Goal: Information Seeking & Learning: Learn about a topic

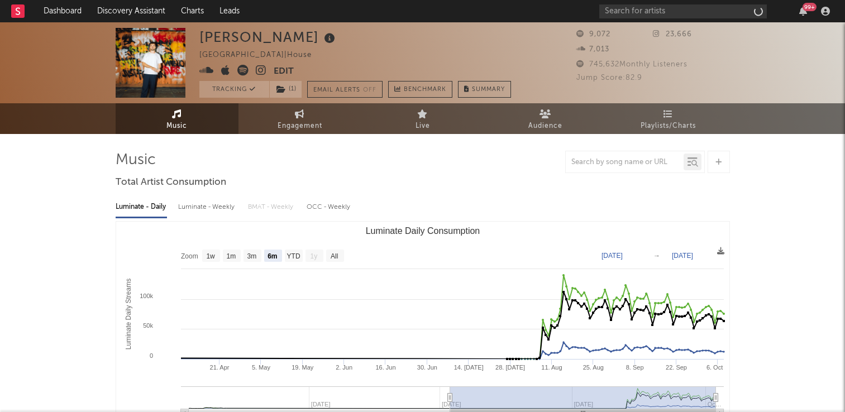
select select "6m"
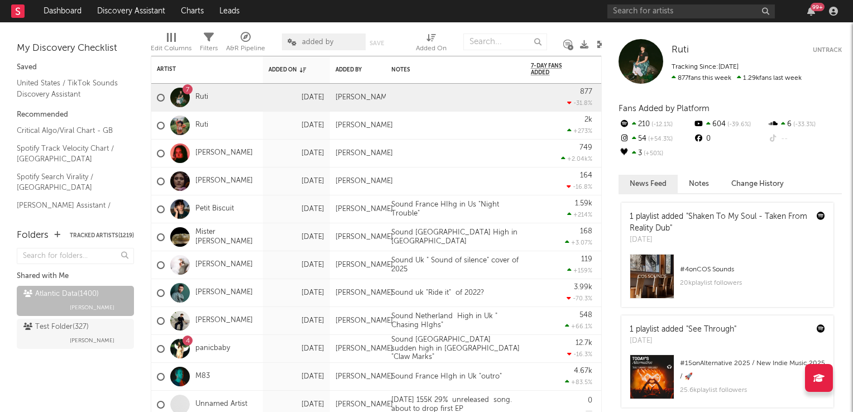
click at [599, 42] on icon at bounding box center [601, 44] width 8 height 8
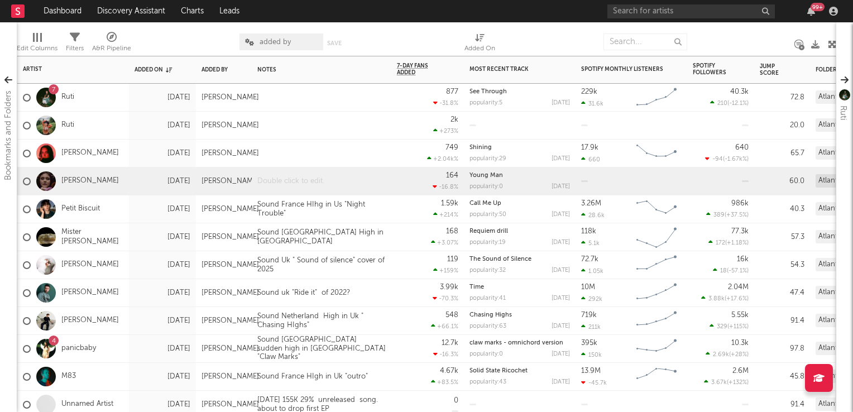
click at [313, 182] on div at bounding box center [322, 180] width 140 height 27
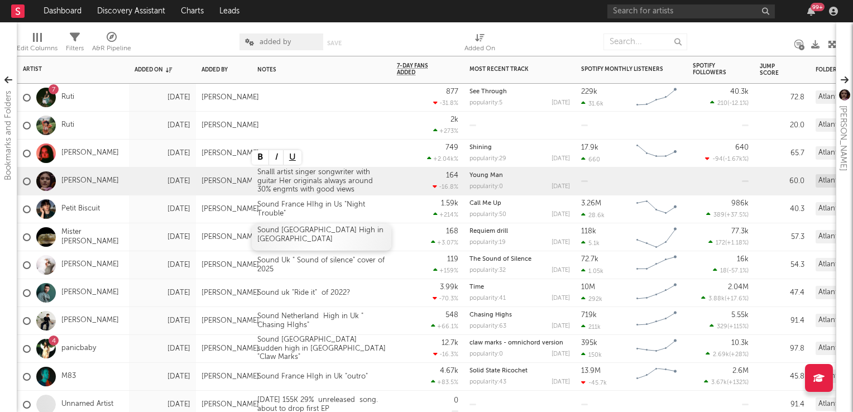
click at [386, 233] on div "Sound Australia High in US" at bounding box center [322, 236] width 140 height 27
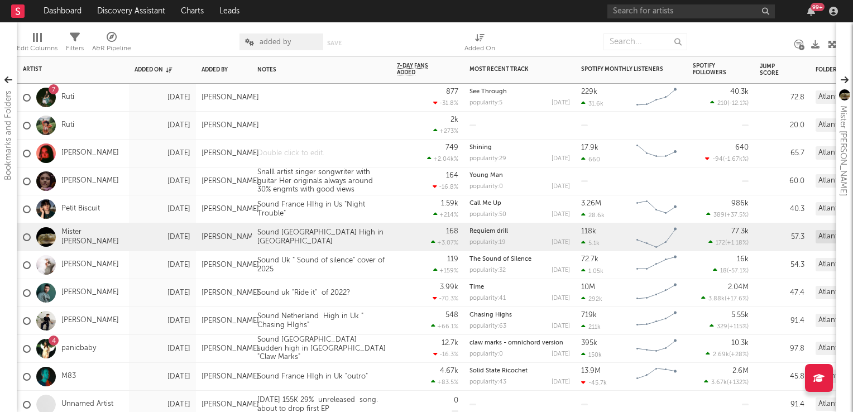
click at [288, 157] on div at bounding box center [322, 153] width 140 height 27
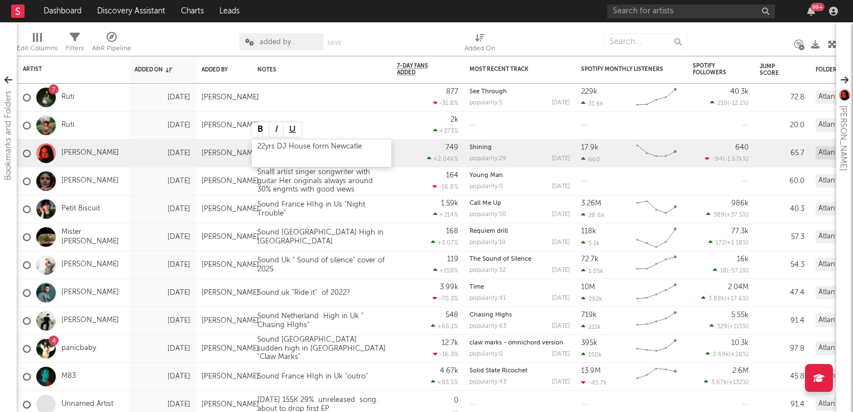
click at [327, 148] on div "22yrs DJ House form Newcatle" at bounding box center [322, 153] width 140 height 27
click at [396, 213] on div "1.59k +214 %" at bounding box center [427, 209] width 73 height 28
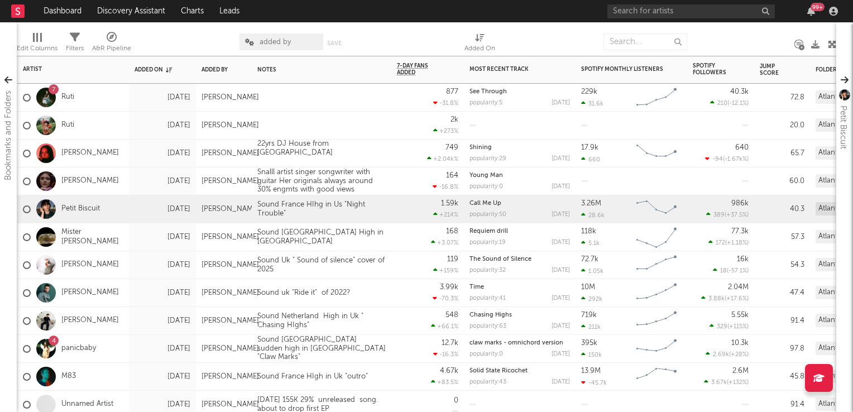
drag, startPoint x: 302, startPoint y: 128, endPoint x: 302, endPoint y: 147, distance: 18.4
click at [302, 128] on div at bounding box center [291, 125] width 78 height 9
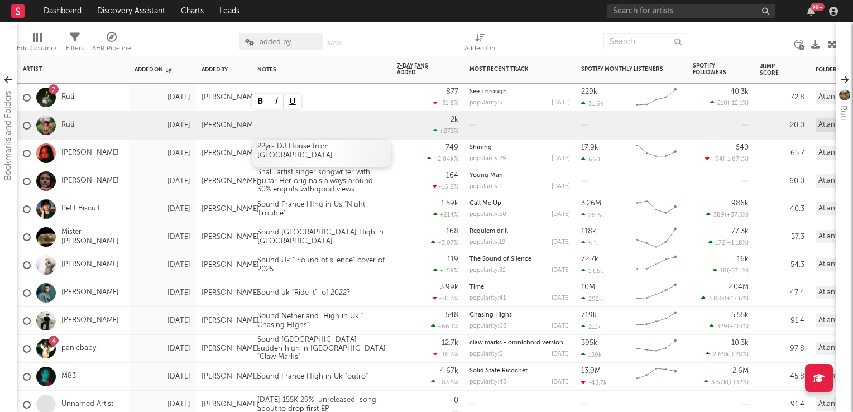
click at [305, 159] on div "22yrs DJ House from Newcatle" at bounding box center [322, 153] width 140 height 27
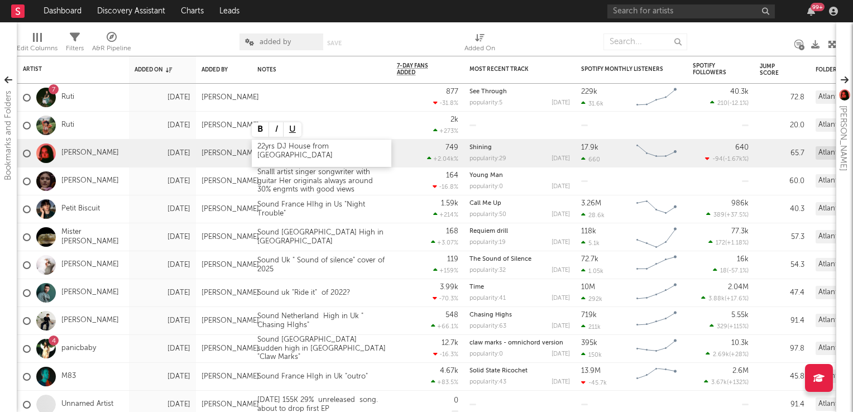
click at [370, 151] on div "22yrs DJ House from Newcatle" at bounding box center [322, 153] width 140 height 27
click at [402, 217] on div "1.59k +214 %" at bounding box center [427, 208] width 61 height 27
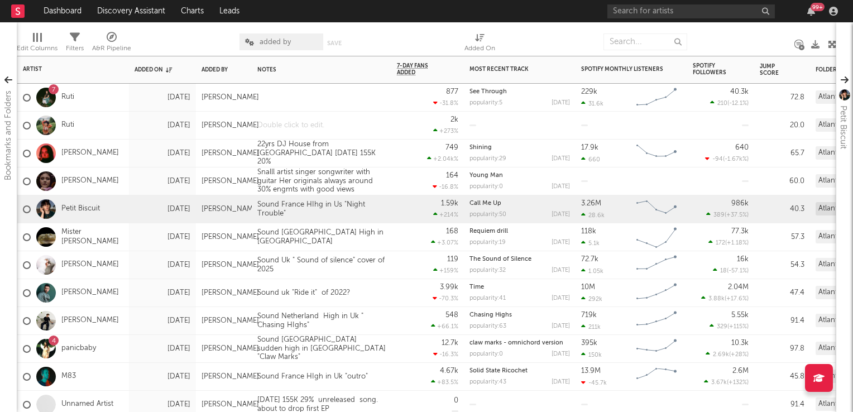
click at [299, 124] on div at bounding box center [322, 125] width 140 height 27
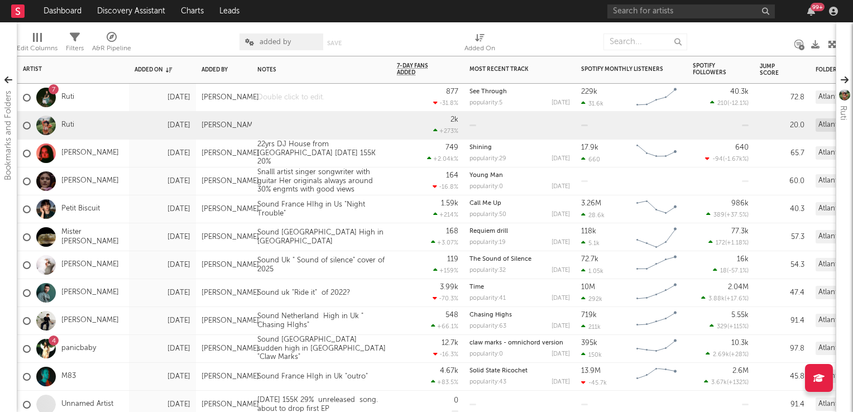
click at [284, 99] on div at bounding box center [322, 97] width 140 height 27
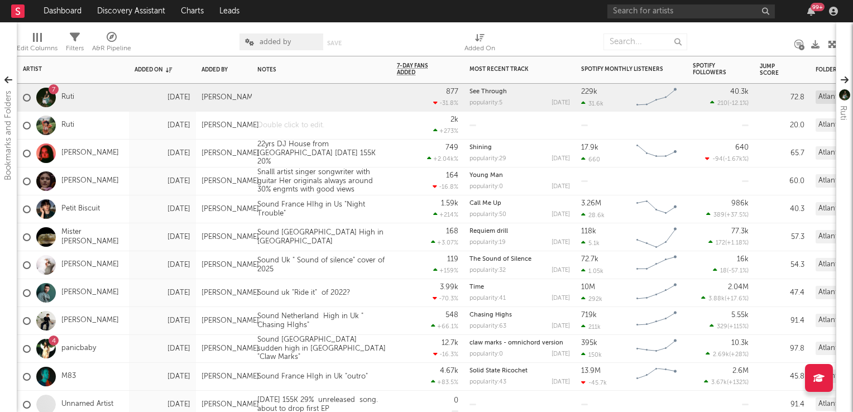
click at [294, 126] on div at bounding box center [322, 125] width 140 height 27
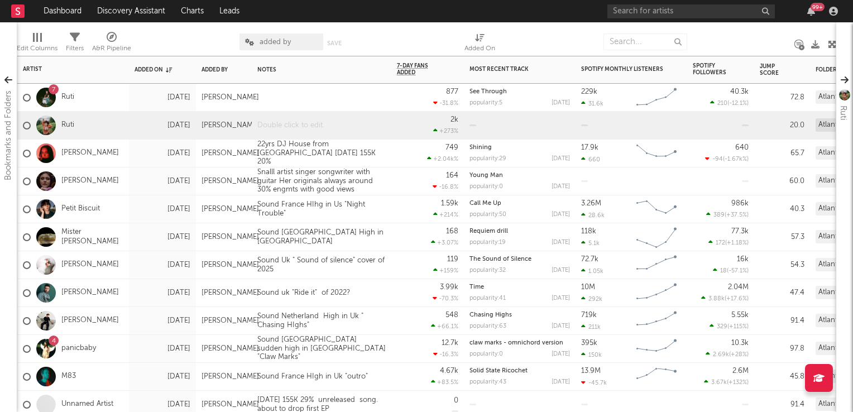
click at [294, 126] on div at bounding box center [322, 125] width 140 height 27
click at [390, 180] on div "Snalll artist singer songwriter with guitar Her originals always around 30% eng…" at bounding box center [322, 181] width 140 height 26
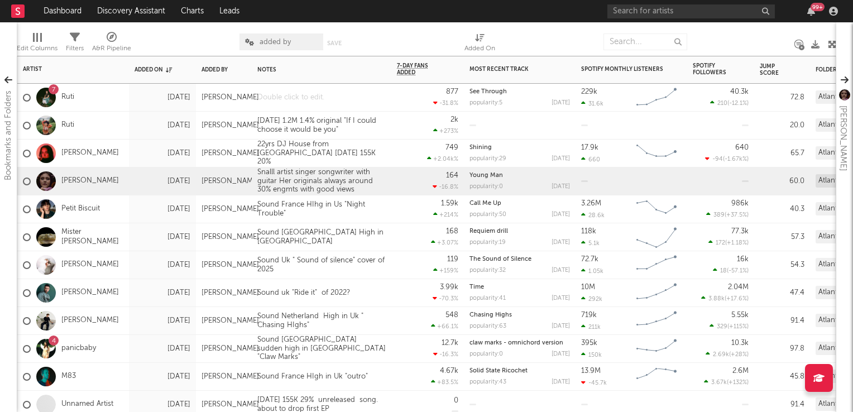
click at [311, 104] on div at bounding box center [322, 97] width 140 height 27
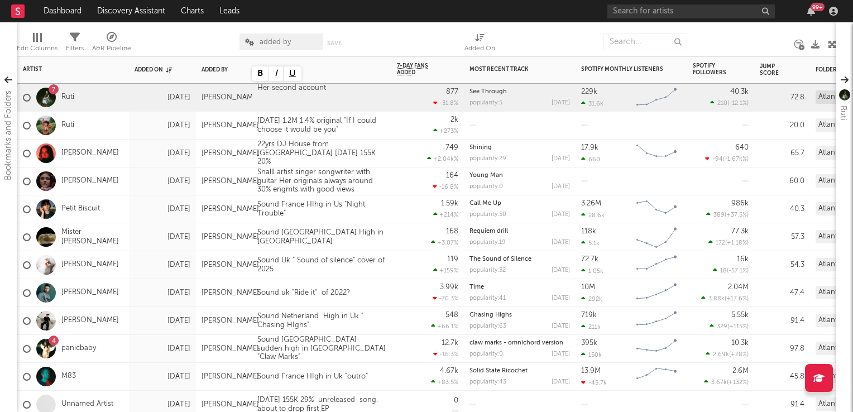
click at [395, 184] on div "164 -16.8 %" at bounding box center [427, 181] width 73 height 28
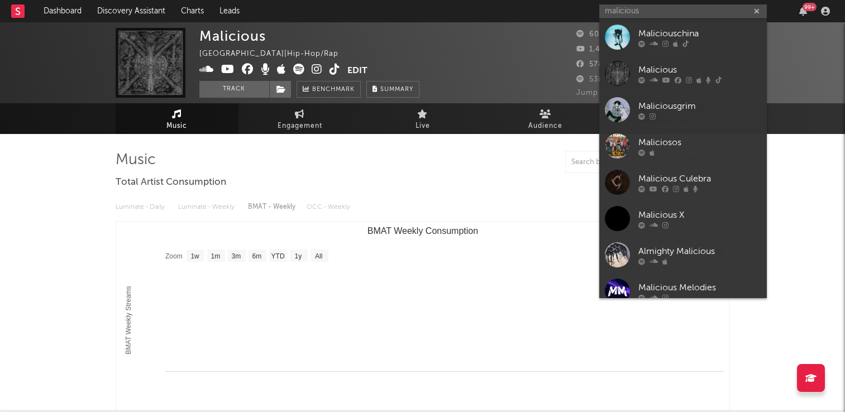
select select "1w"
type input "m"
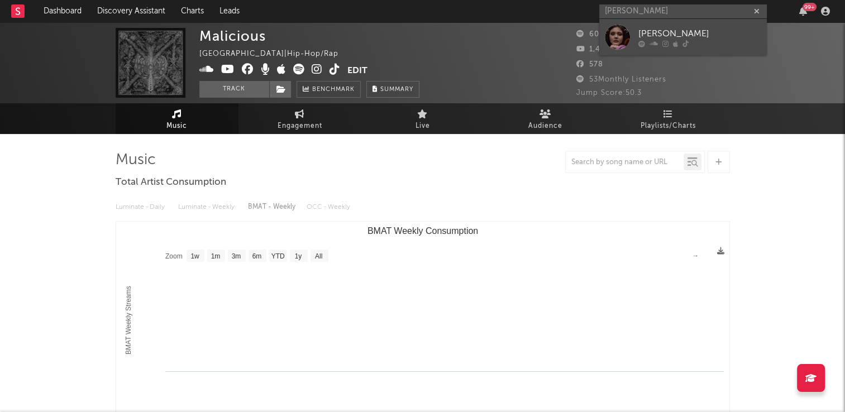
type input "kiara jordan"
click at [679, 31] on div "[PERSON_NAME]" at bounding box center [699, 33] width 123 height 13
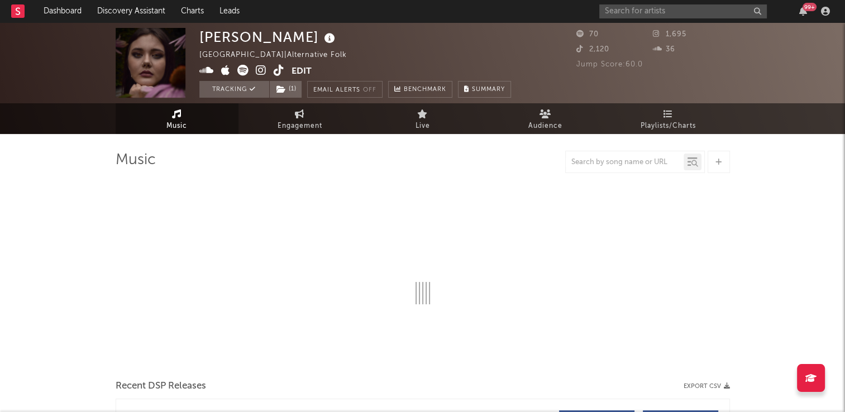
select select "1w"
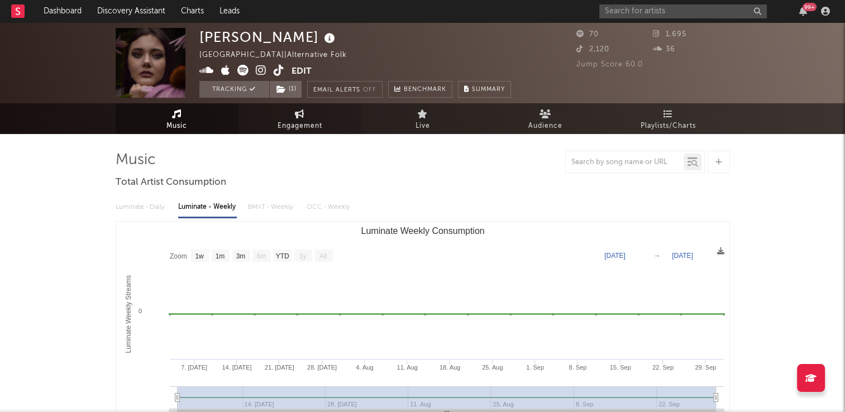
click at [313, 117] on link "Engagement" at bounding box center [299, 118] width 123 height 31
select select "1w"
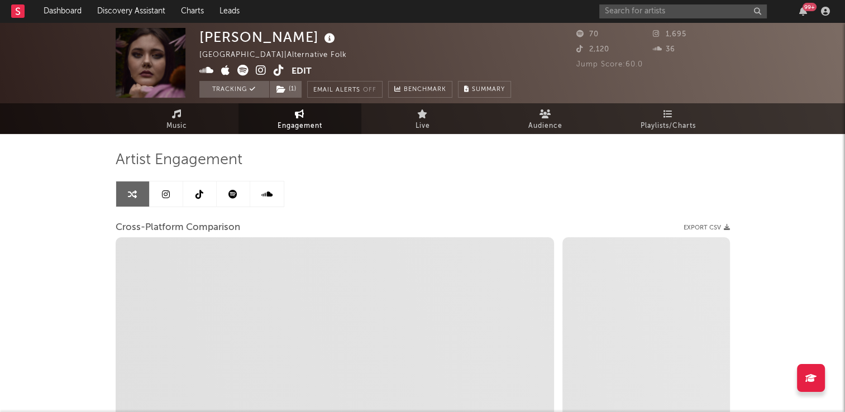
click at [196, 194] on icon at bounding box center [199, 194] width 8 height 9
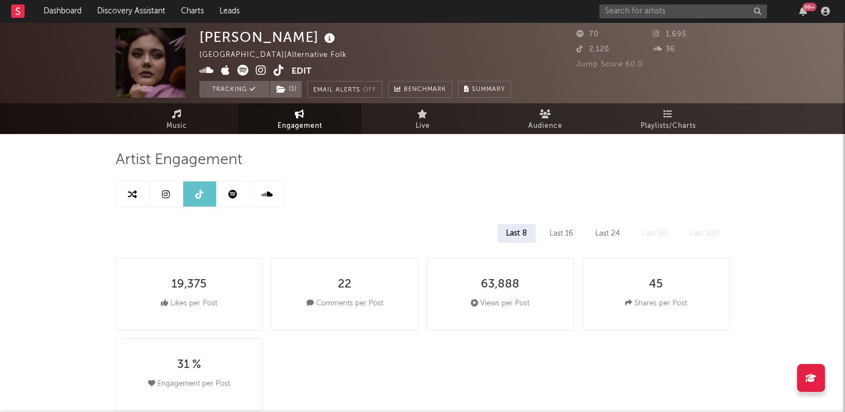
select select "1w"
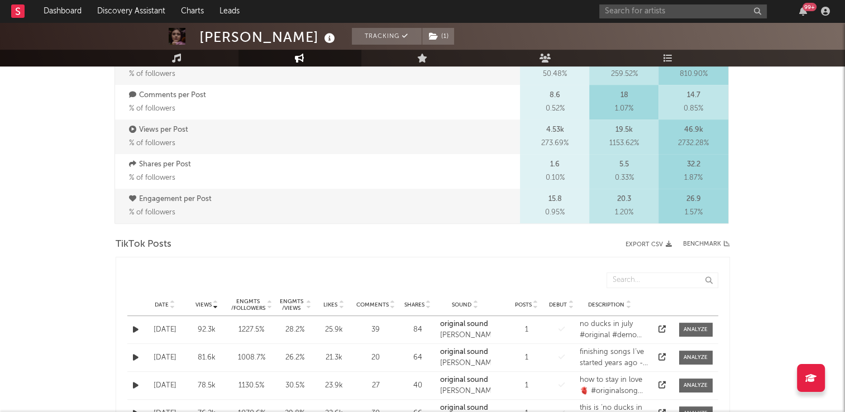
scroll to position [447, 0]
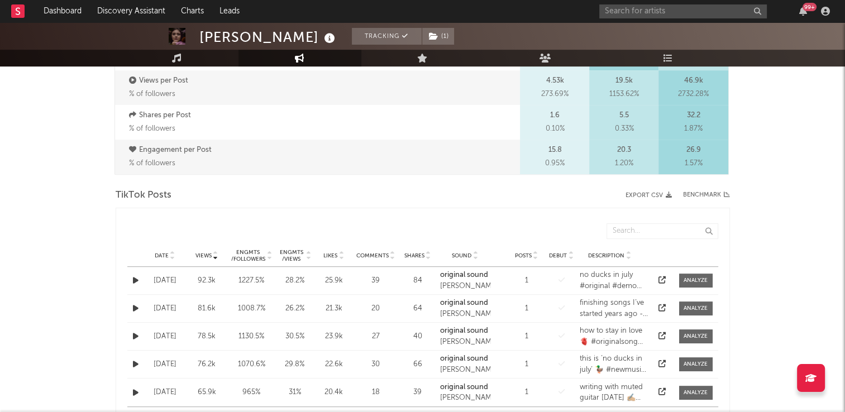
click at [173, 252] on icon at bounding box center [173, 253] width 6 height 4
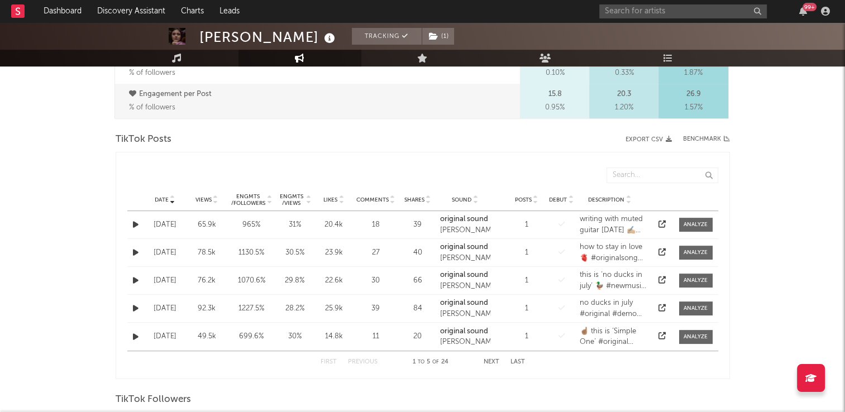
click at [133, 224] on icon "button" at bounding box center [136, 224] width 6 height 7
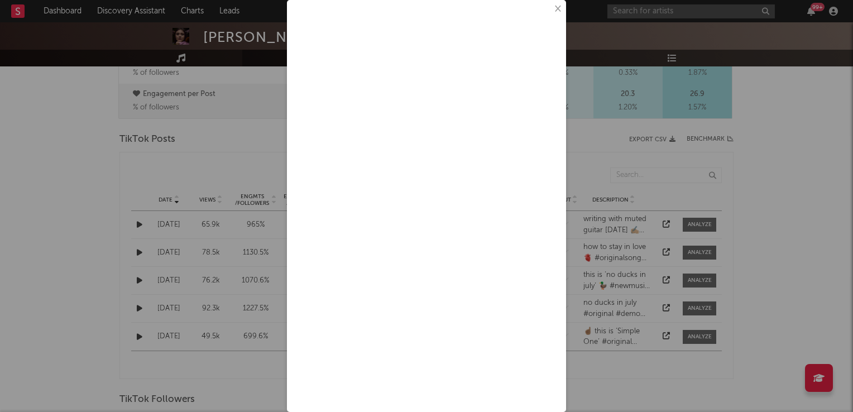
click at [551, 10] on button "×" at bounding box center [557, 9] width 12 height 12
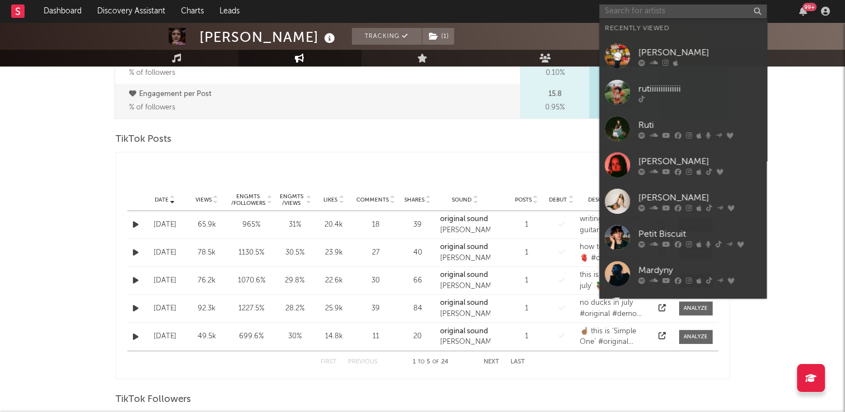
click at [657, 11] on input "text" at bounding box center [682, 11] width 167 height 14
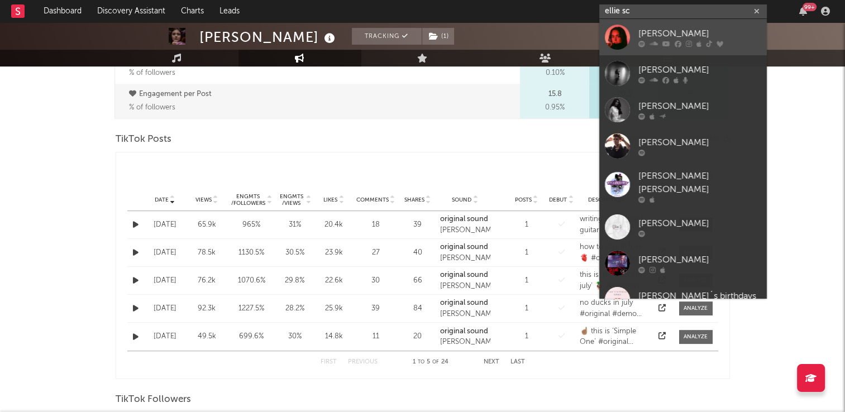
type input "ellie sc"
click at [674, 37] on div "Ellie Scougall" at bounding box center [699, 33] width 123 height 13
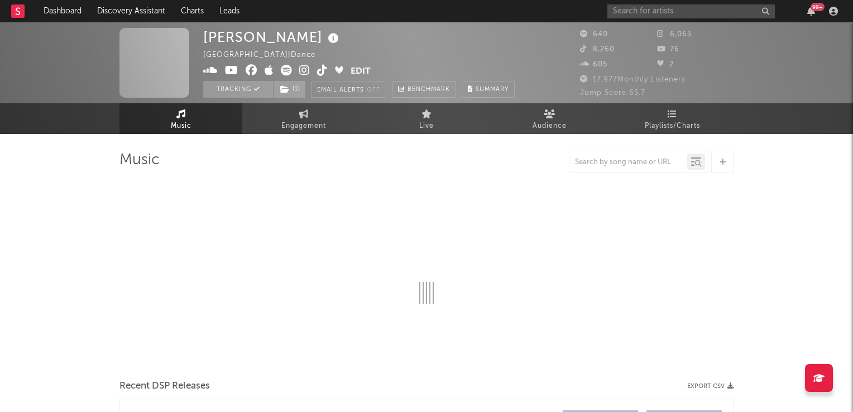
select select "6m"
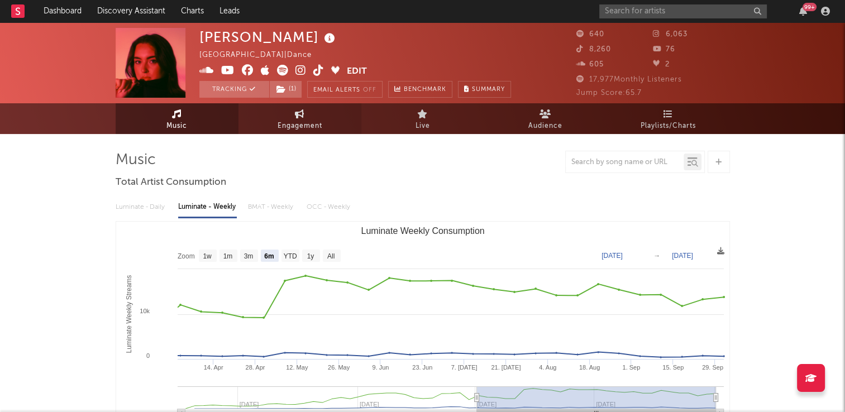
click at [297, 117] on icon at bounding box center [299, 113] width 9 height 9
select select "1w"
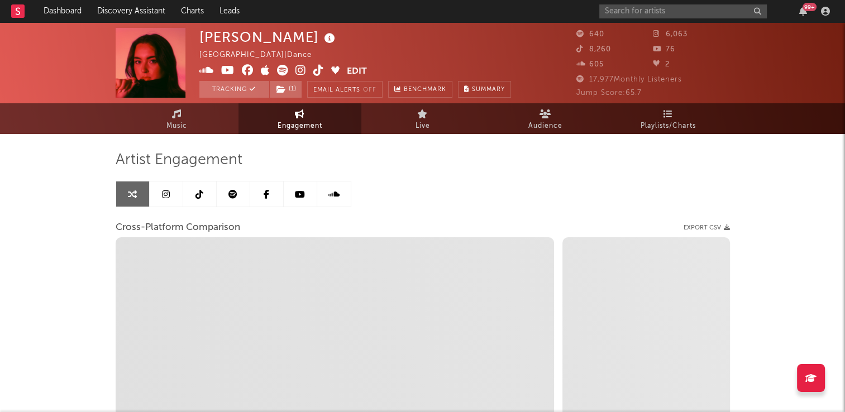
click at [199, 195] on icon at bounding box center [199, 194] width 8 height 9
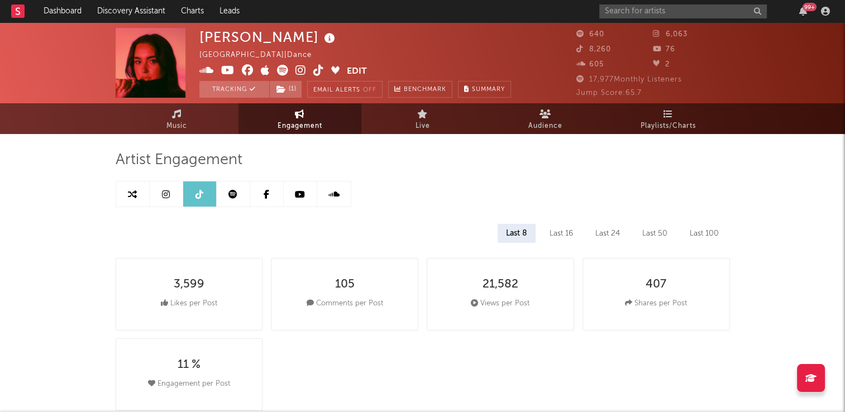
select select "6m"
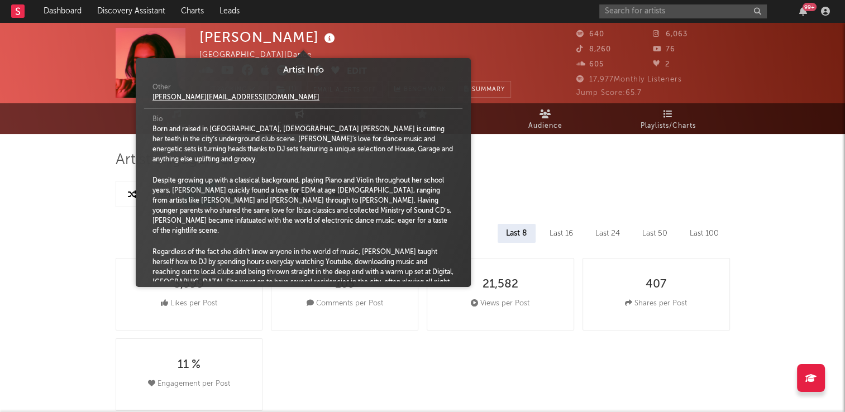
click at [322, 40] on icon at bounding box center [330, 39] width 16 height 16
click at [60, 60] on div "Ellie Scougall United Kingdom | Dance Edit Tracking ( 1 ) Email Alerts Off Benc…" at bounding box center [422, 62] width 845 height 81
click at [322, 37] on icon at bounding box center [330, 39] width 16 height 16
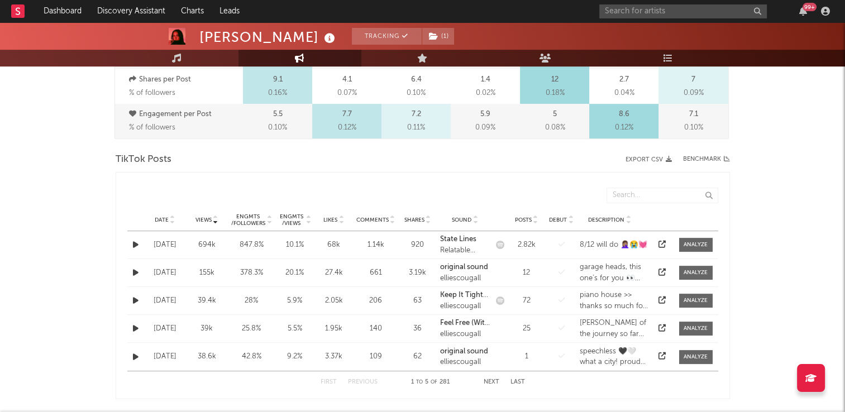
scroll to position [502, 0]
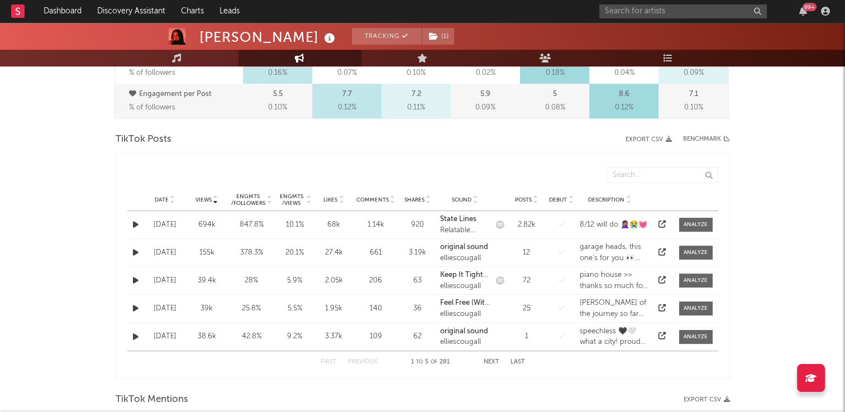
click at [172, 195] on icon at bounding box center [173, 197] width 6 height 4
click at [489, 362] on button "Next" at bounding box center [491, 362] width 16 height 6
click at [137, 251] on icon "button" at bounding box center [136, 252] width 6 height 7
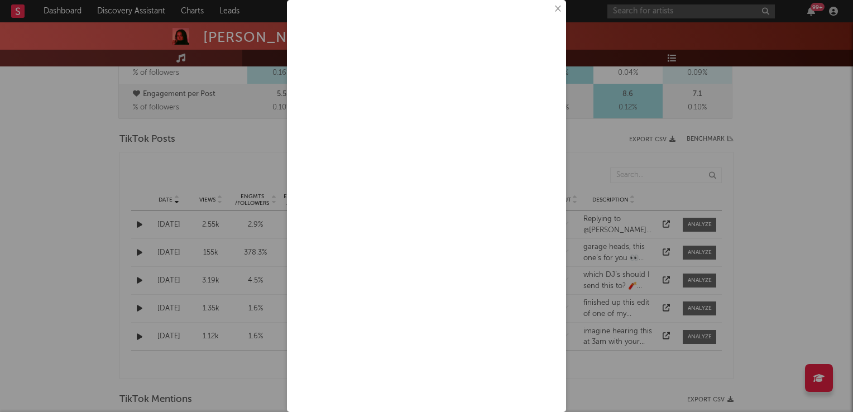
click at [551, 13] on button "×" at bounding box center [557, 9] width 12 height 12
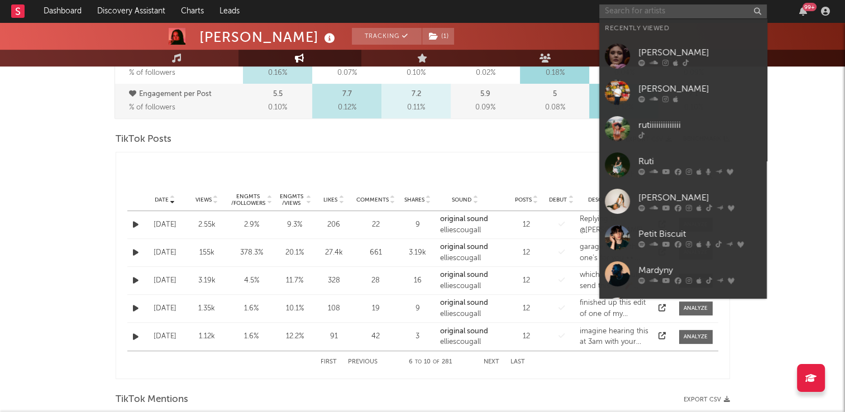
click at [627, 15] on input "text" at bounding box center [682, 11] width 167 height 14
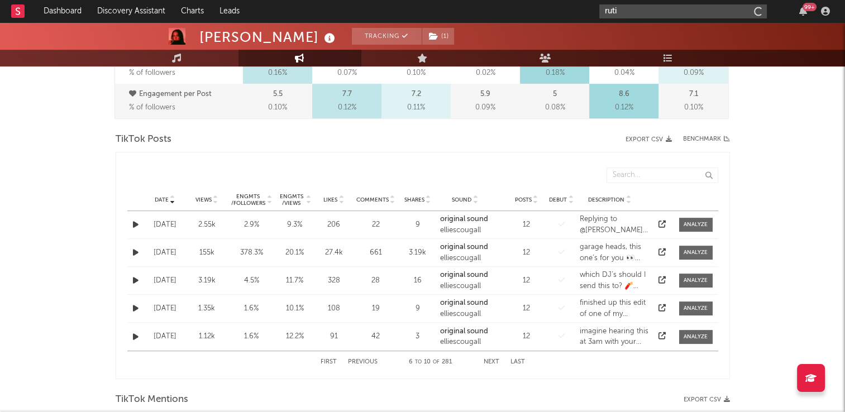
type input "ruti"
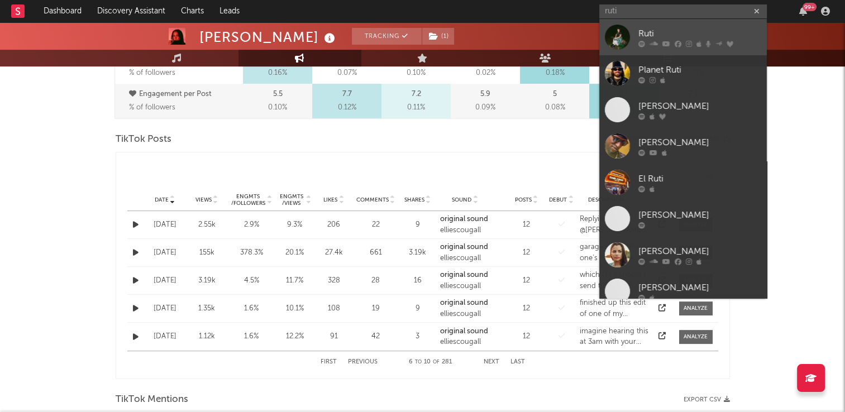
click at [645, 35] on div "Ruti" at bounding box center [699, 33] width 123 height 13
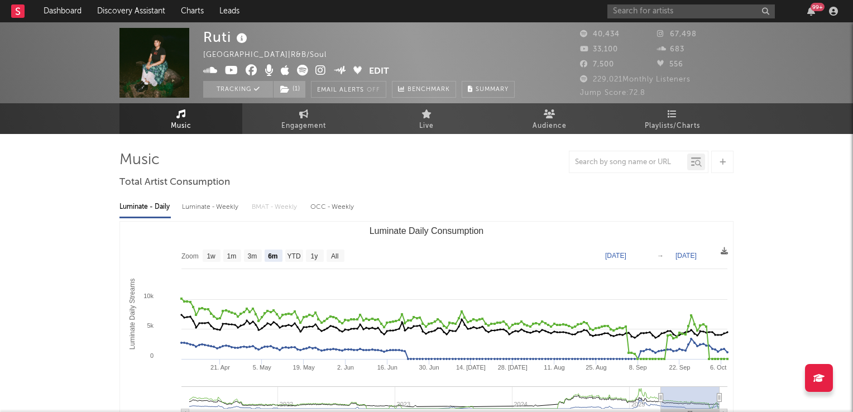
select select "6m"
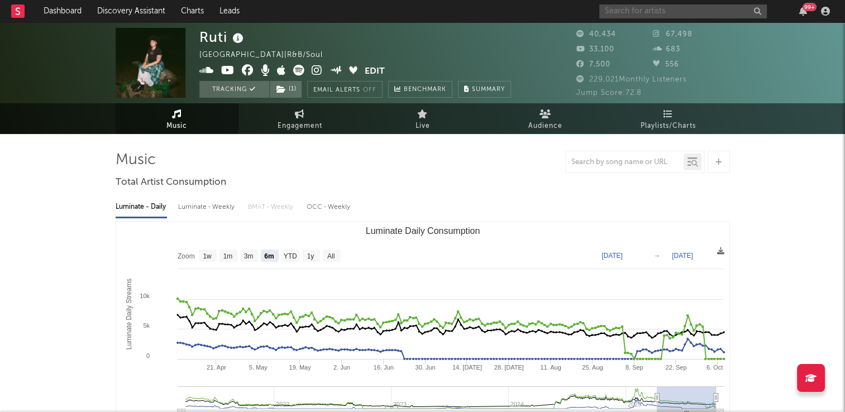
click at [645, 11] on input "text" at bounding box center [682, 11] width 167 height 14
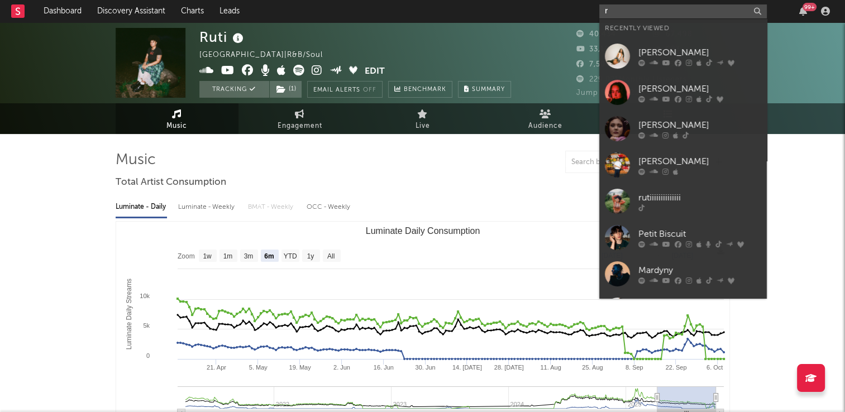
click at [599, 11] on input "r" at bounding box center [682, 11] width 167 height 14
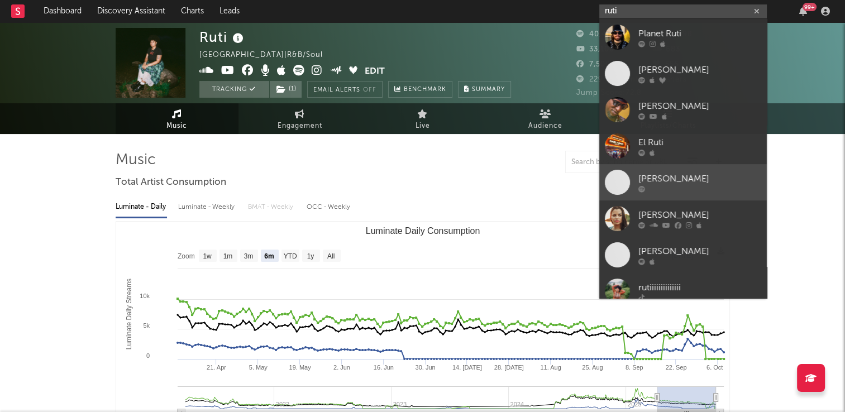
scroll to position [56, 0]
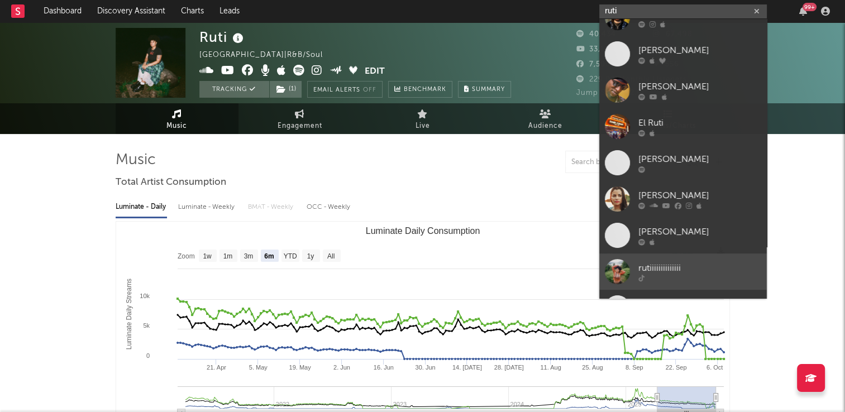
type input "ruti"
click at [662, 269] on div "rutiiiiiiiiiiiiii" at bounding box center [699, 267] width 123 height 13
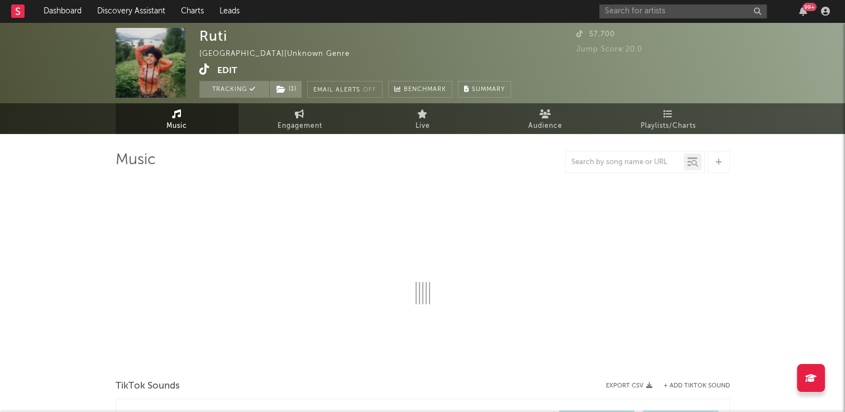
select select "1w"
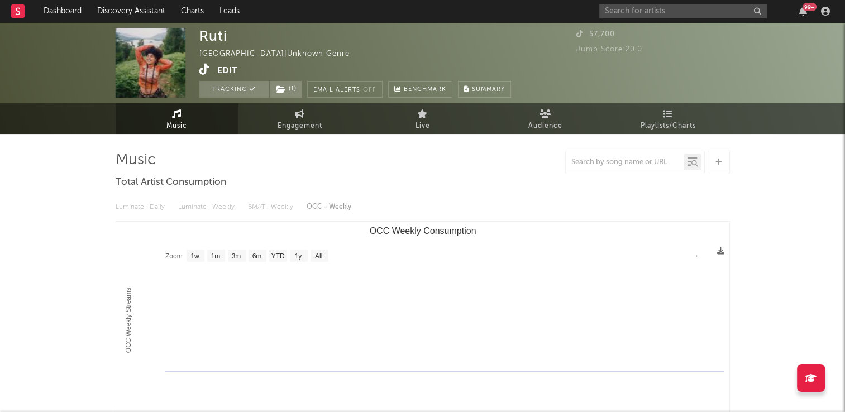
click at [203, 73] on icon at bounding box center [204, 69] width 11 height 11
click at [301, 126] on span "Engagement" at bounding box center [299, 125] width 45 height 13
select select "1w"
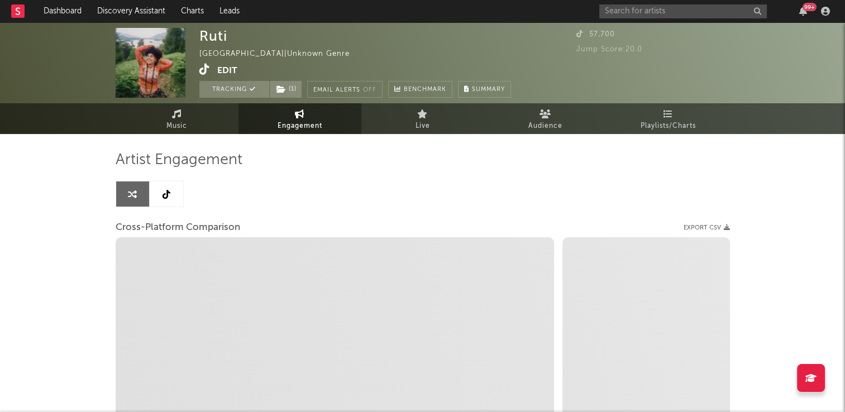
click at [168, 195] on icon at bounding box center [166, 194] width 8 height 9
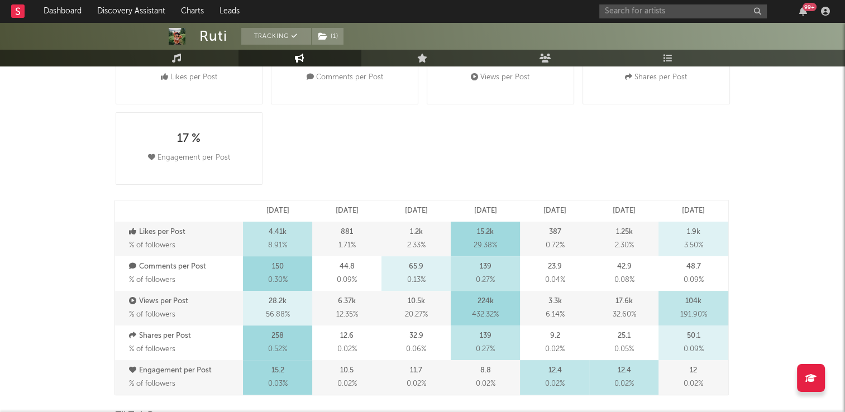
select select "6m"
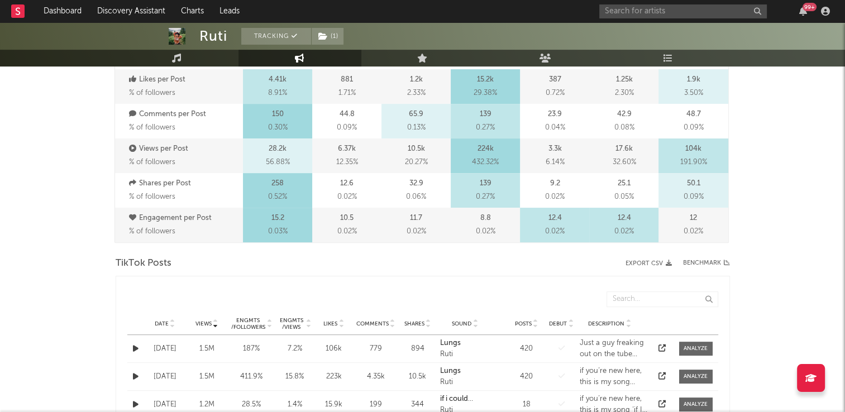
scroll to position [447, 0]
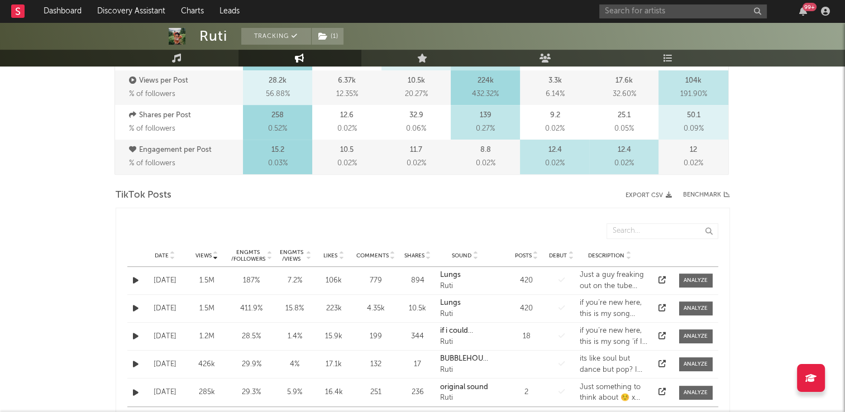
click at [174, 252] on icon at bounding box center [173, 253] width 6 height 4
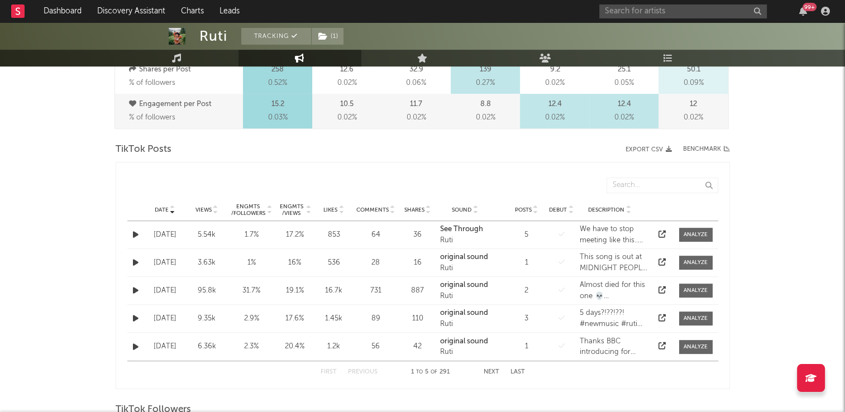
scroll to position [502, 0]
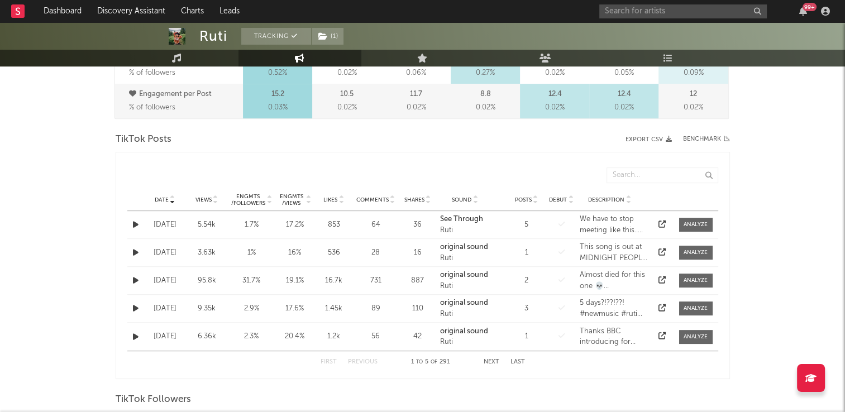
click at [488, 361] on button "Next" at bounding box center [491, 362] width 16 height 6
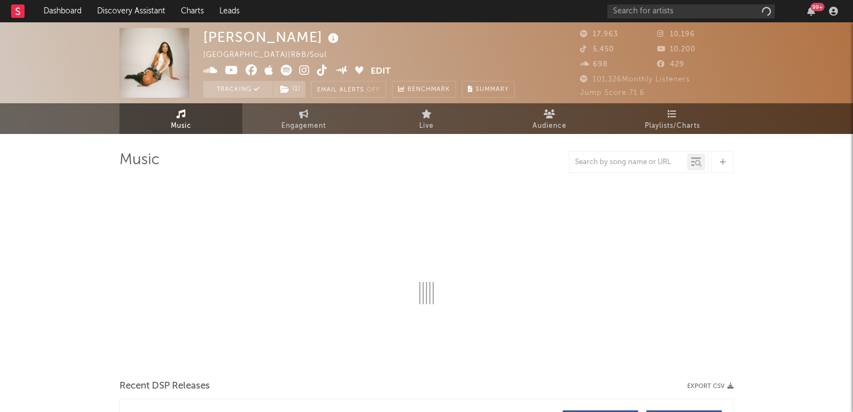
select select "6m"
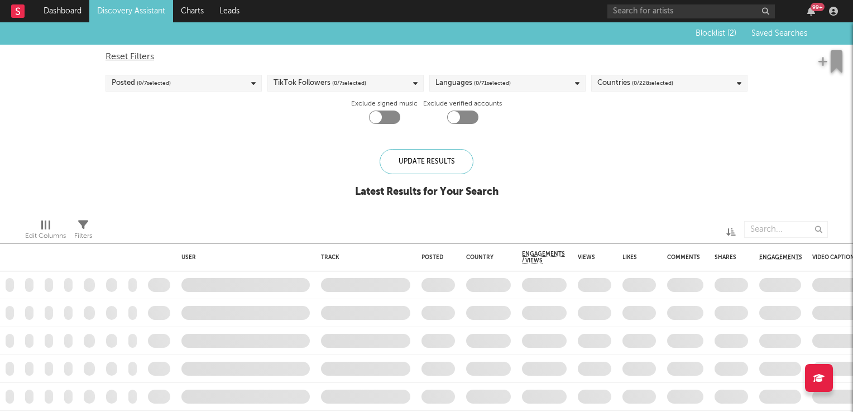
checkbox input "true"
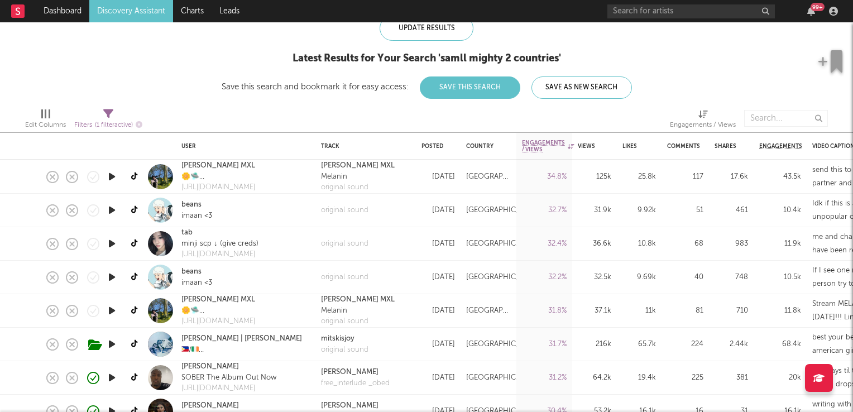
click at [117, 178] on icon "button" at bounding box center [112, 177] width 12 height 14
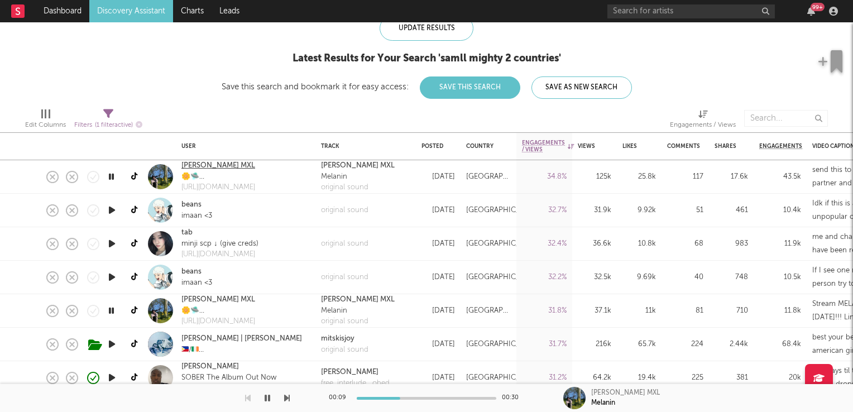
click at [206, 166] on link "Nello MXL" at bounding box center [218, 165] width 74 height 11
click at [108, 175] on icon "button" at bounding box center [111, 177] width 11 height 14
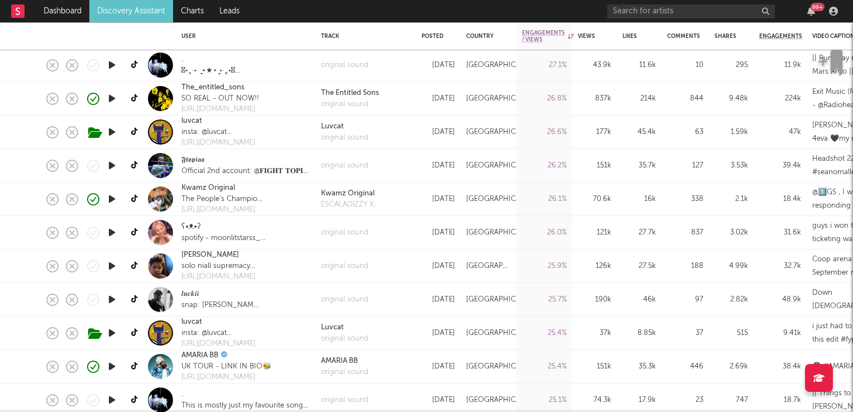
click at [109, 196] on icon "button" at bounding box center [112, 199] width 12 height 14
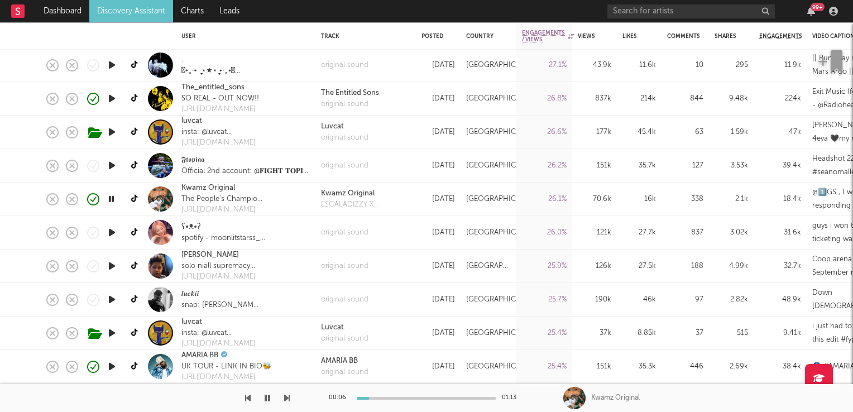
click at [109, 195] on icon "button" at bounding box center [111, 199] width 11 height 14
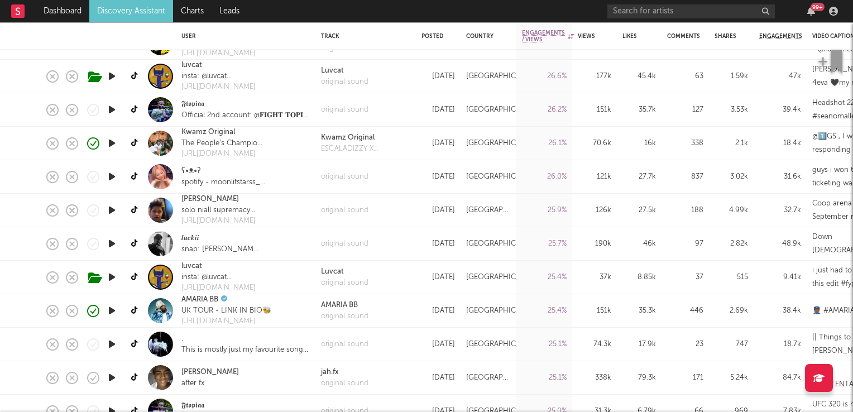
click at [114, 243] on icon "button" at bounding box center [112, 244] width 12 height 14
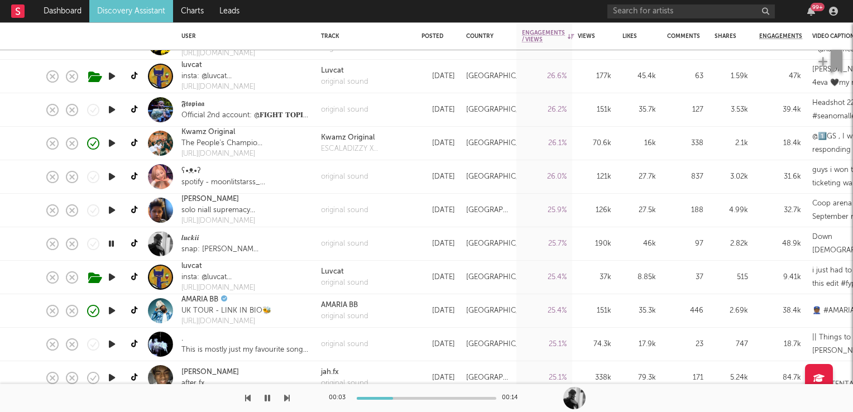
click at [114, 243] on icon "button" at bounding box center [111, 244] width 11 height 14
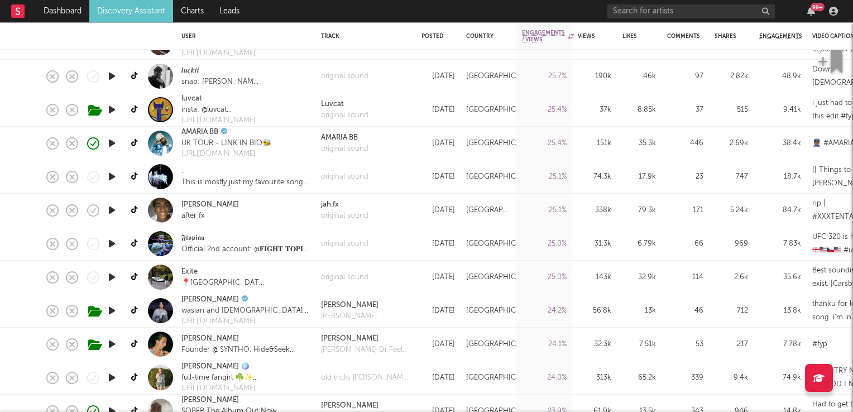
click at [114, 278] on icon "button" at bounding box center [112, 277] width 12 height 14
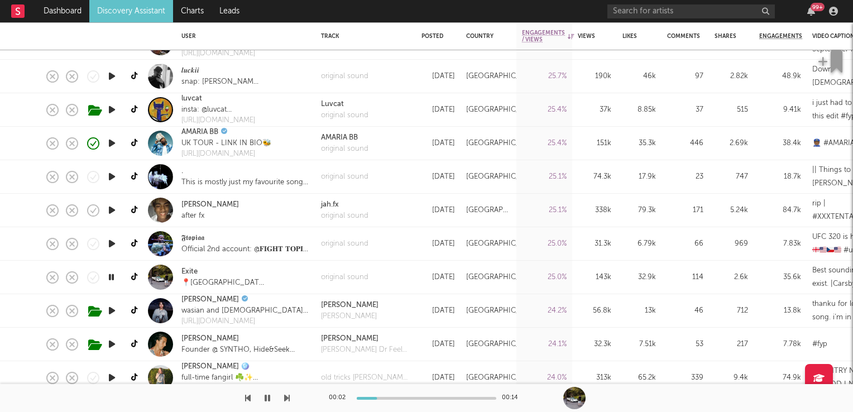
click at [114, 278] on icon "button" at bounding box center [111, 277] width 11 height 14
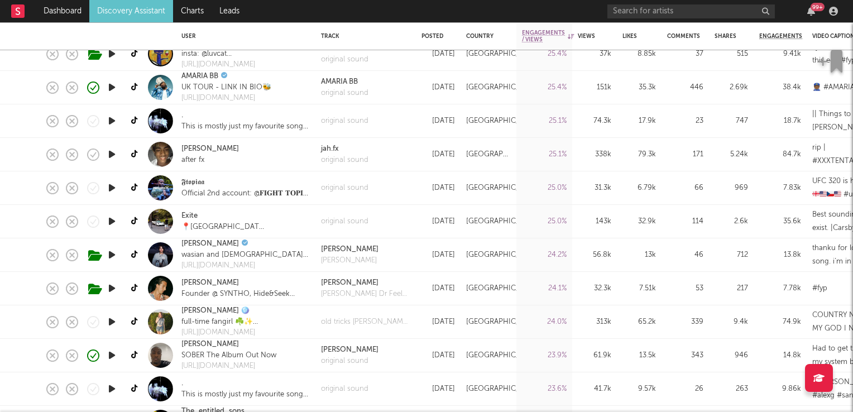
click at [113, 256] on icon "button" at bounding box center [112, 255] width 12 height 14
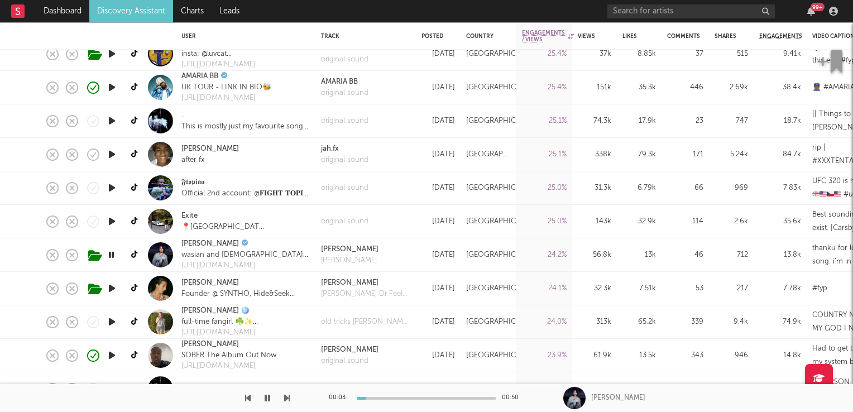
click at [113, 256] on icon "button" at bounding box center [111, 255] width 11 height 14
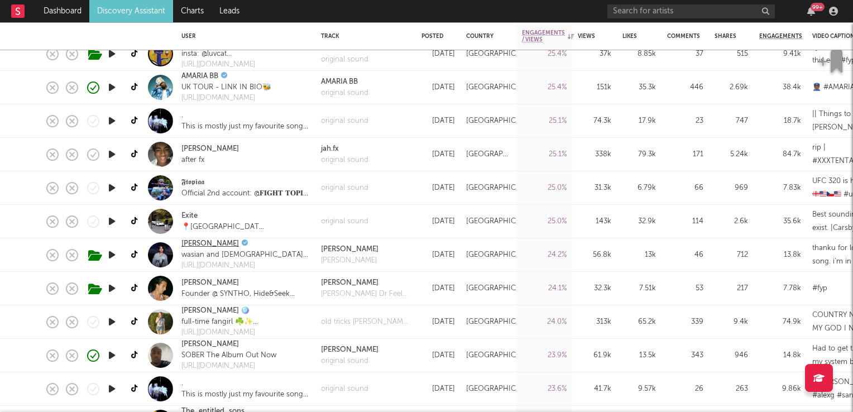
click at [205, 245] on link "Kayla Grace" at bounding box center [210, 243] width 58 height 11
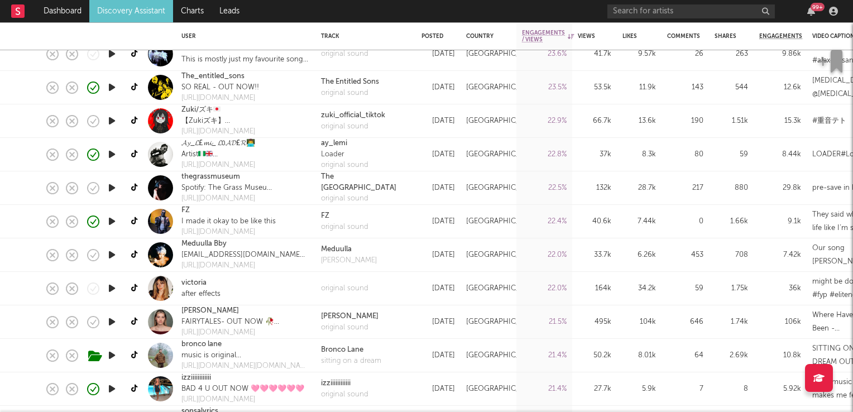
click at [114, 256] on icon "button" at bounding box center [112, 255] width 12 height 14
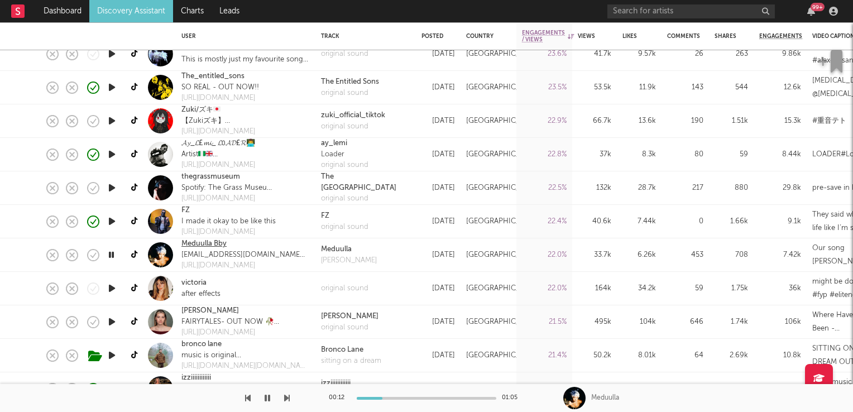
click at [214, 243] on link "Meduulla Bby" at bounding box center [203, 243] width 45 height 11
click at [112, 256] on icon "button" at bounding box center [111, 255] width 11 height 14
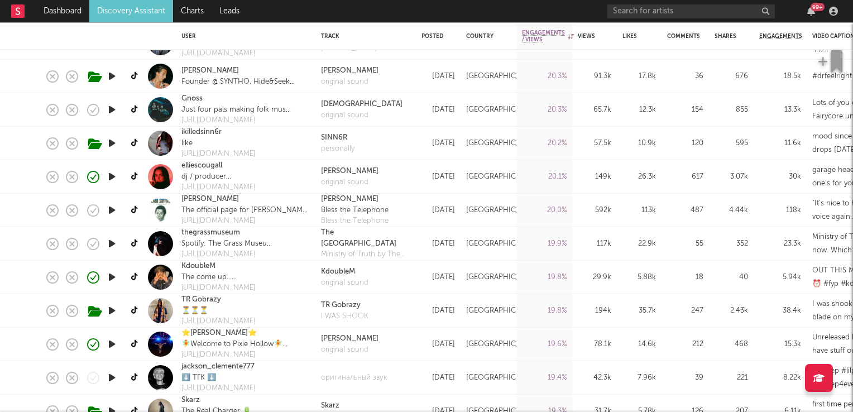
click at [109, 309] on icon "button" at bounding box center [112, 311] width 12 height 14
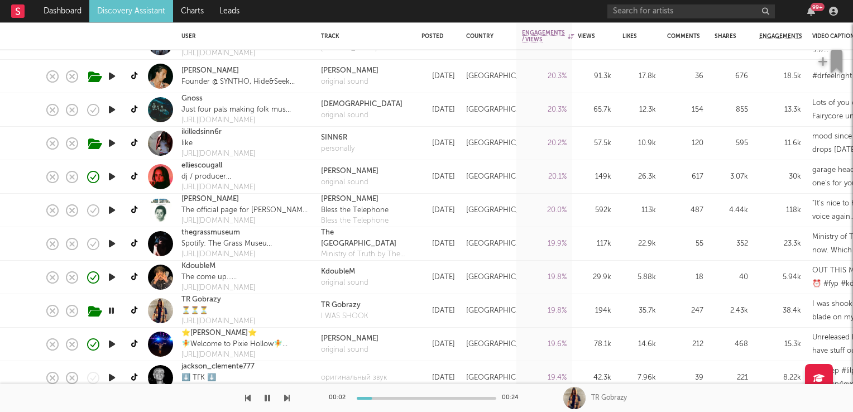
click at [109, 309] on icon "button" at bounding box center [111, 311] width 11 height 14
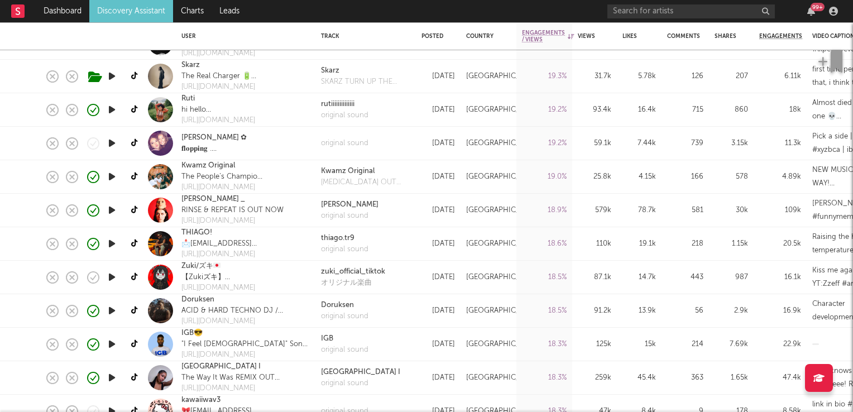
click at [110, 310] on icon "button" at bounding box center [112, 311] width 12 height 14
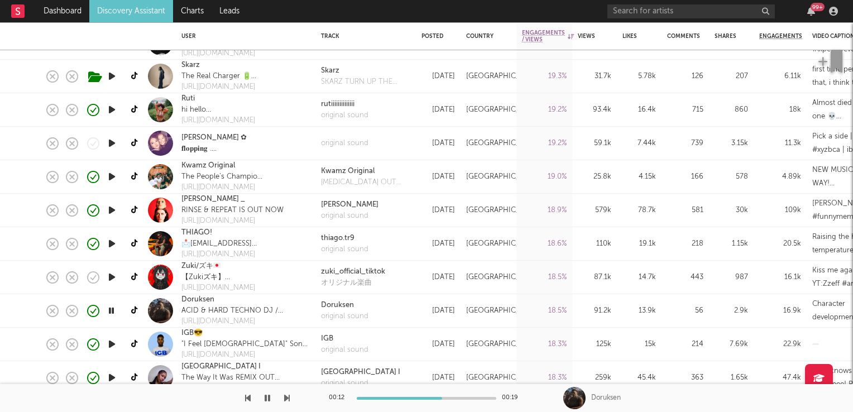
click at [115, 312] on icon "button" at bounding box center [111, 311] width 11 height 14
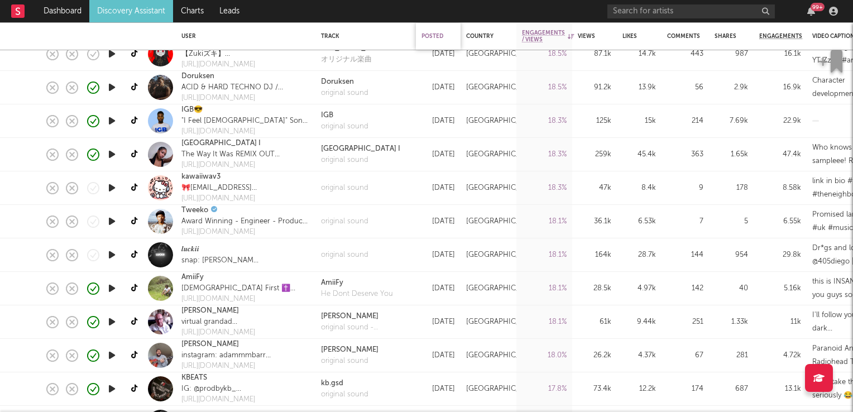
click at [441, 36] on div "Posted" at bounding box center [435, 36] width 28 height 7
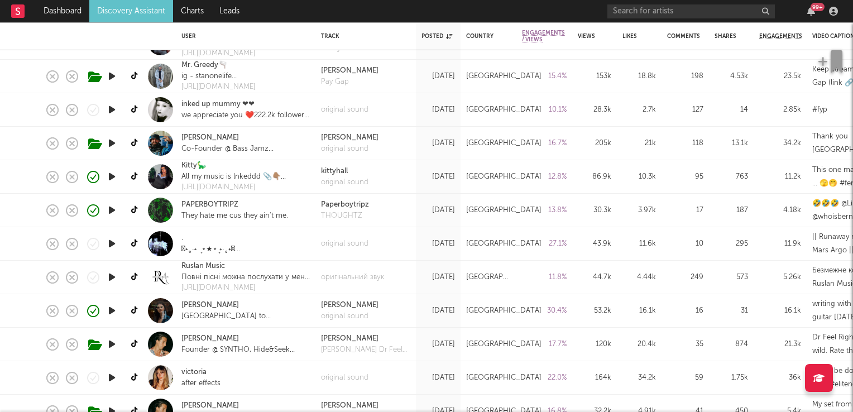
click at [111, 247] on icon "button" at bounding box center [112, 244] width 12 height 14
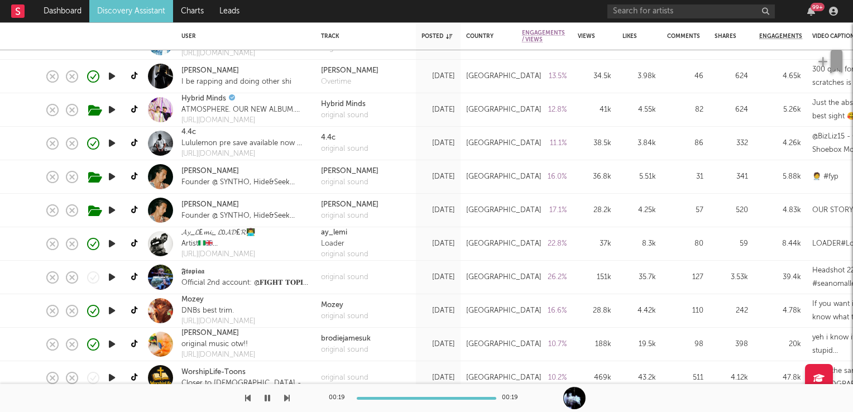
click at [108, 242] on icon "button" at bounding box center [112, 244] width 12 height 14
click at [108, 242] on icon "button" at bounding box center [111, 244] width 11 height 14
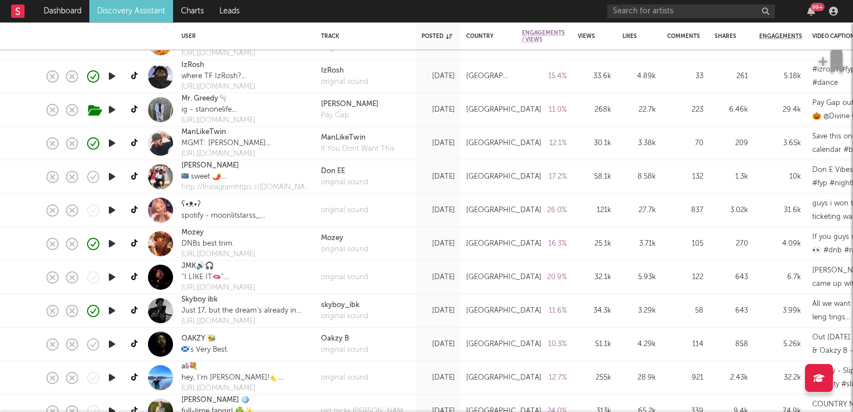
click at [111, 246] on icon "button" at bounding box center [112, 244] width 12 height 14
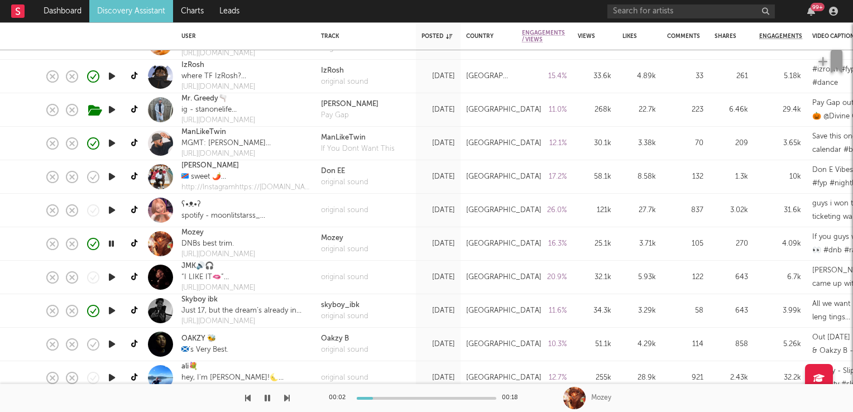
click at [111, 246] on icon "button" at bounding box center [111, 244] width 11 height 14
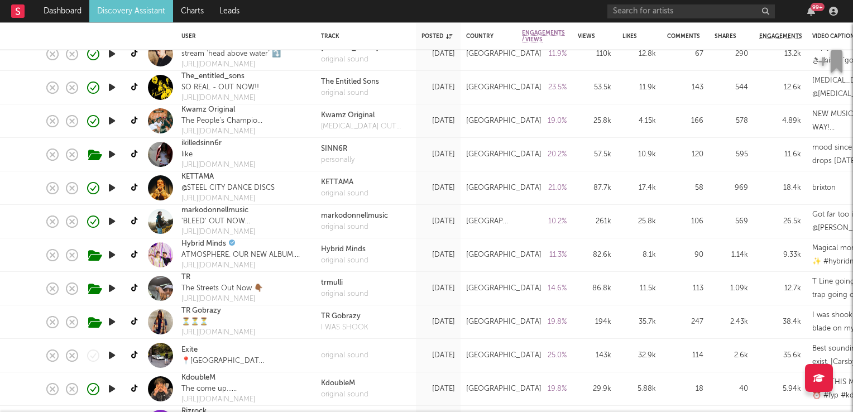
click at [114, 320] on icon "button" at bounding box center [112, 322] width 12 height 14
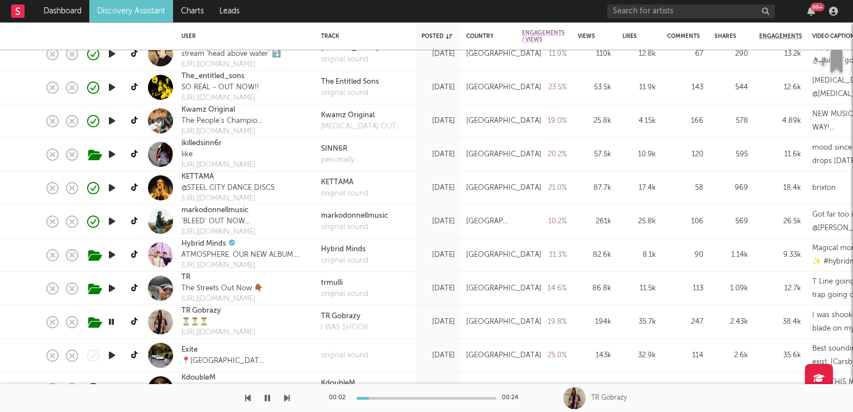
click at [114, 320] on icon "button" at bounding box center [111, 322] width 11 height 14
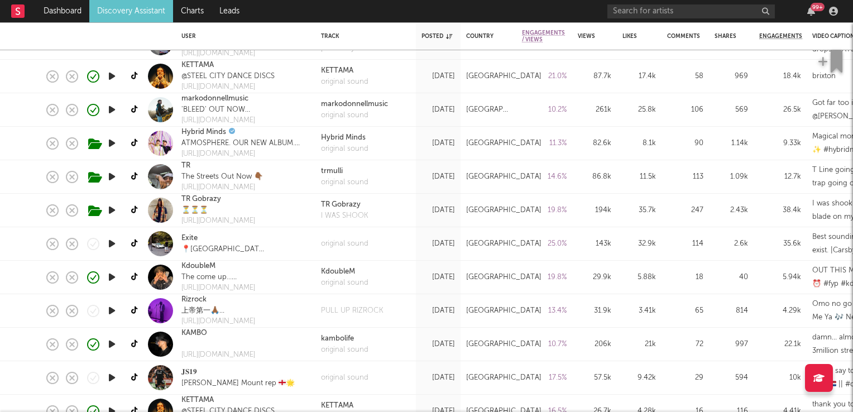
click at [112, 278] on icon "button" at bounding box center [112, 277] width 12 height 14
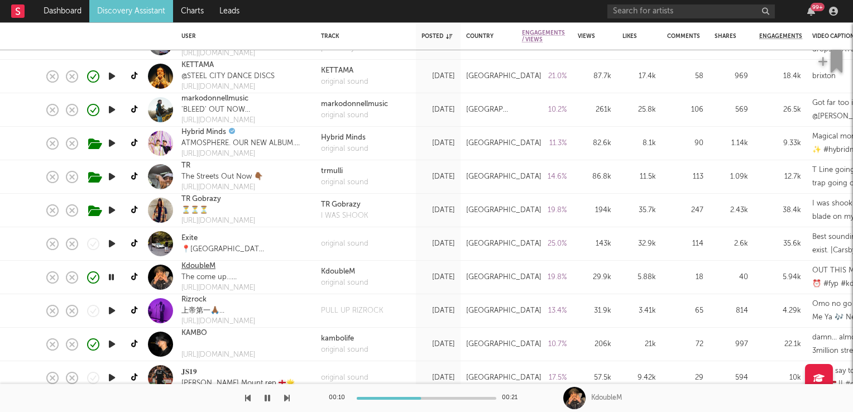
click at [199, 267] on link "KdoubleM" at bounding box center [198, 266] width 34 height 11
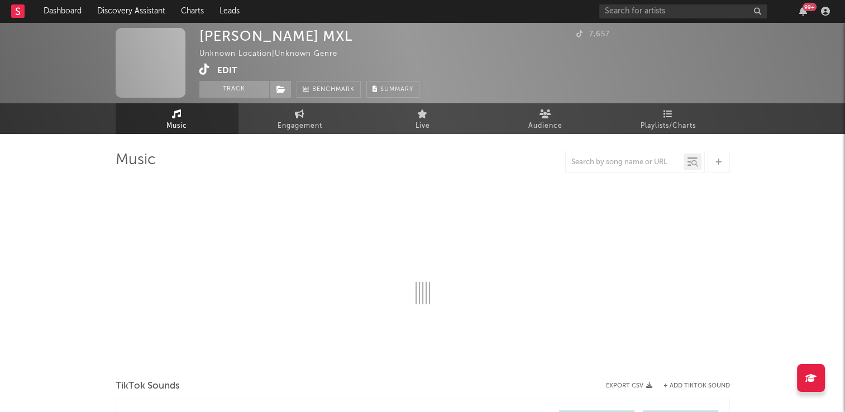
select select "1w"
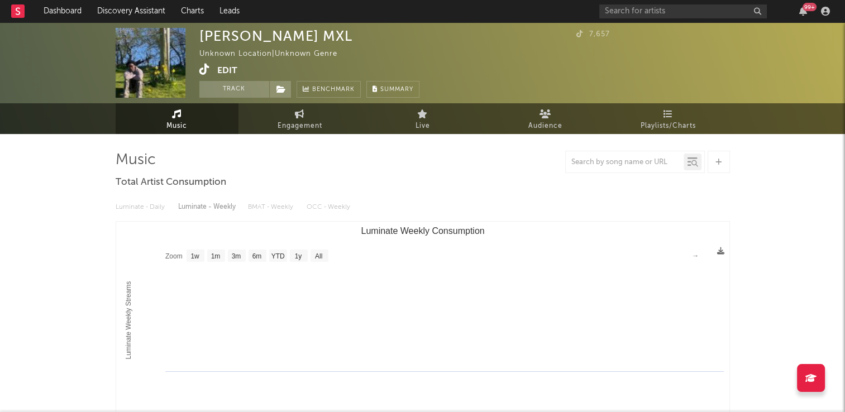
click at [203, 68] on icon at bounding box center [204, 69] width 11 height 11
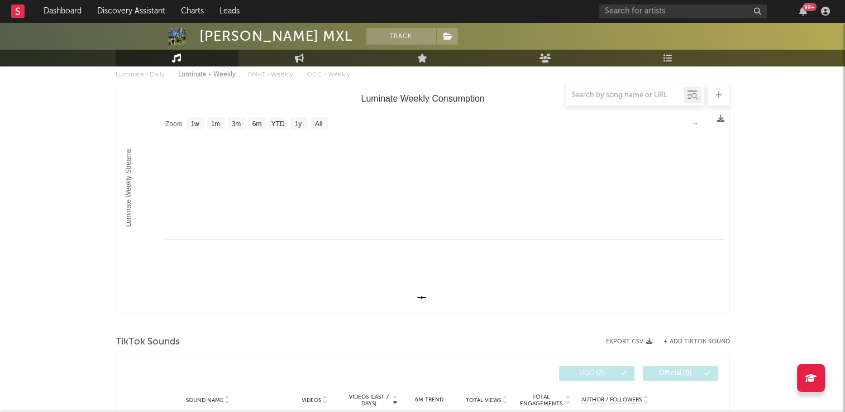
scroll to position [47, 0]
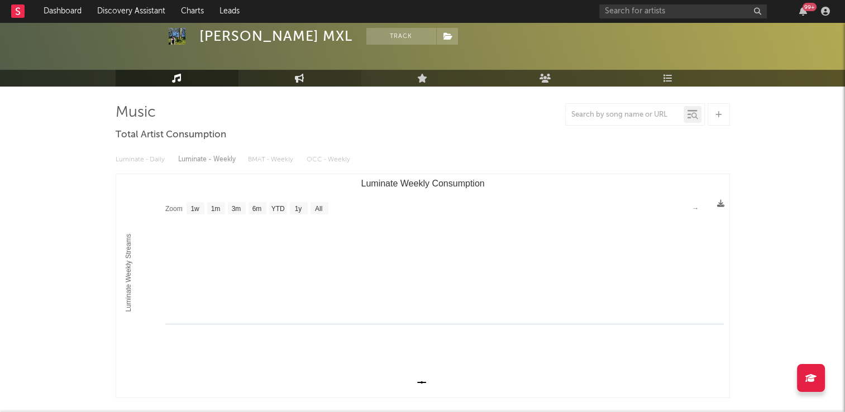
click at [301, 79] on icon at bounding box center [299, 78] width 9 height 9
select select "1w"
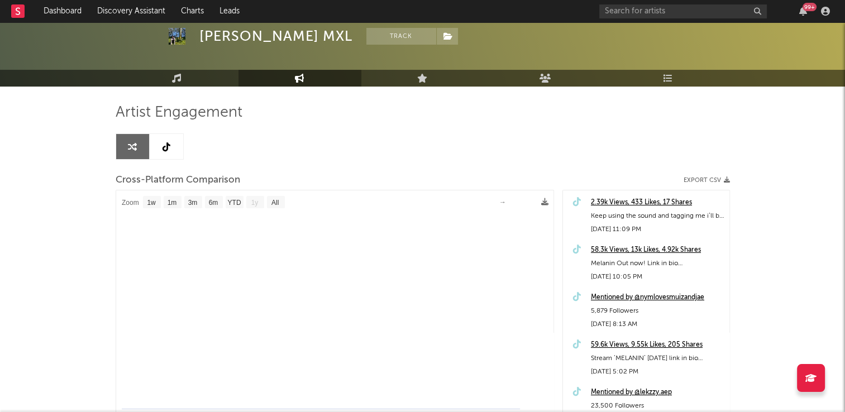
select select "1m"
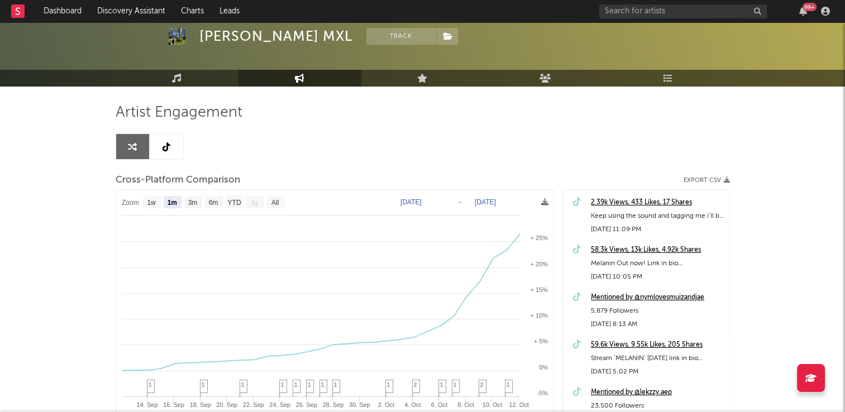
click at [166, 154] on link at bounding box center [166, 146] width 33 height 25
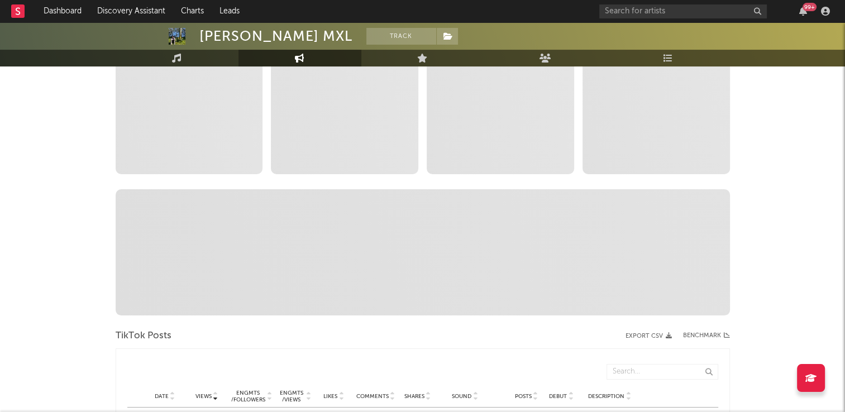
select select "6m"
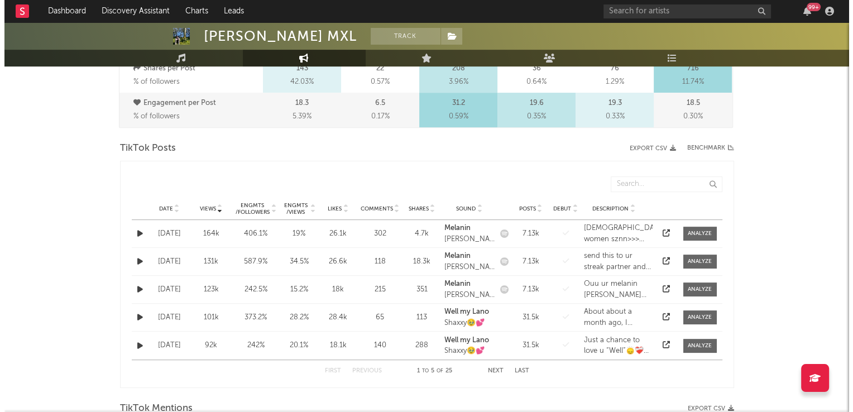
scroll to position [494, 0]
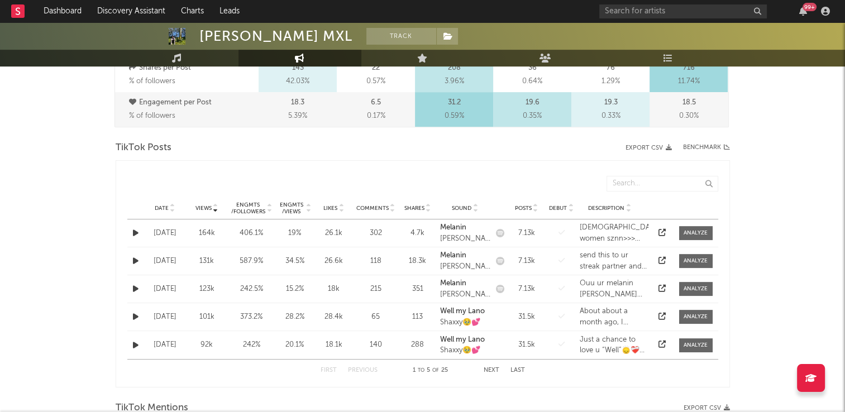
click at [171, 204] on icon at bounding box center [173, 206] width 6 height 4
click at [135, 315] on icon "button" at bounding box center [136, 316] width 6 height 7
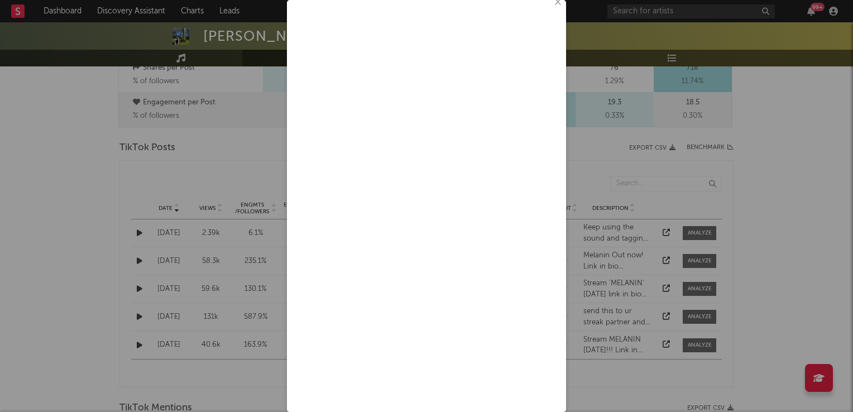
scroll to position [0, 0]
click at [551, 8] on button "×" at bounding box center [557, 9] width 12 height 12
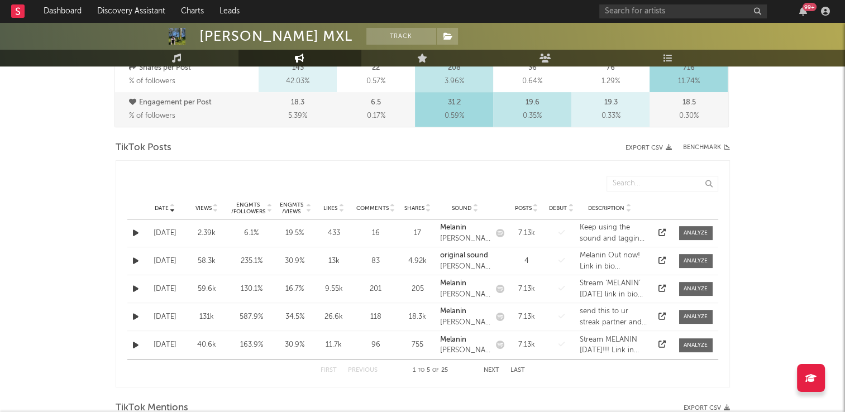
click at [136, 261] on icon "button" at bounding box center [136, 260] width 6 height 7
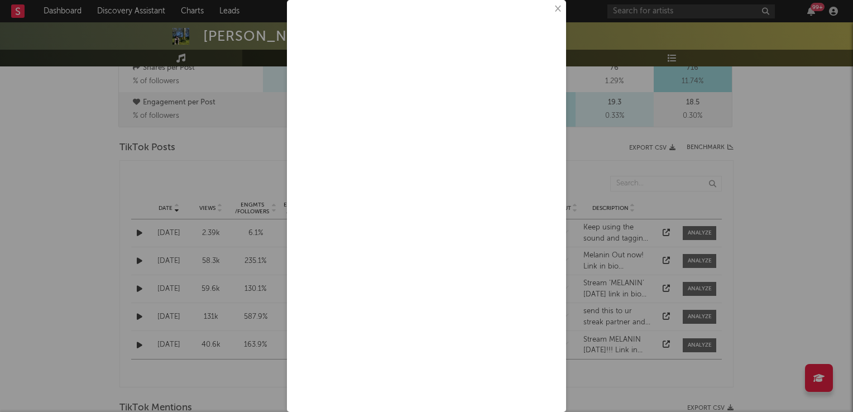
click at [551, 13] on button "×" at bounding box center [557, 9] width 12 height 12
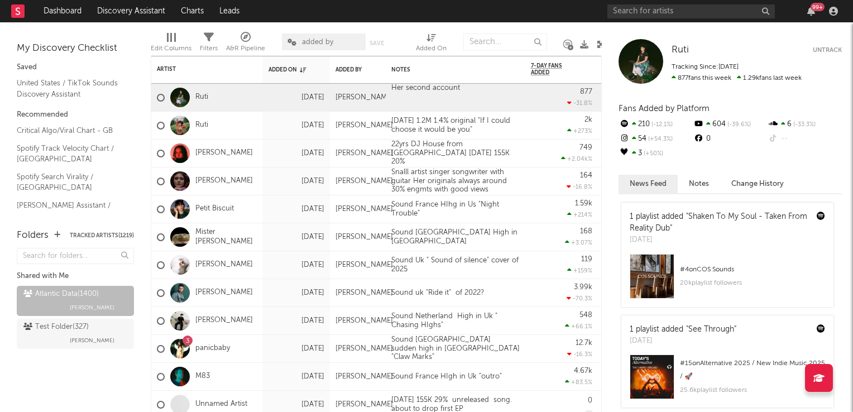
click at [597, 44] on icon at bounding box center [601, 44] width 8 height 8
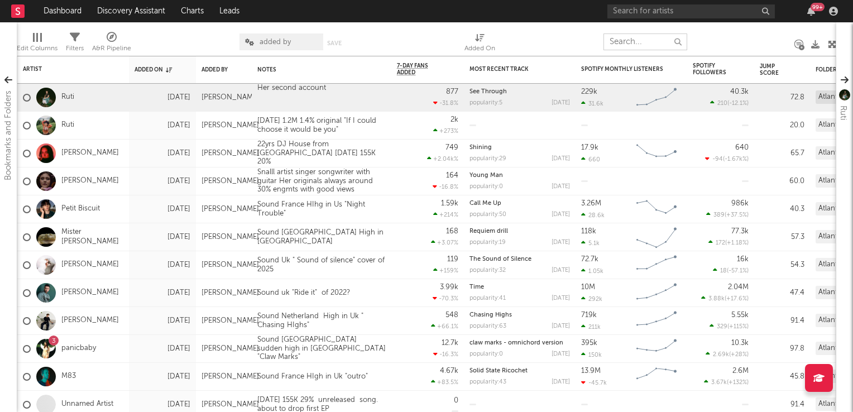
click at [627, 44] on input "text" at bounding box center [645, 41] width 84 height 17
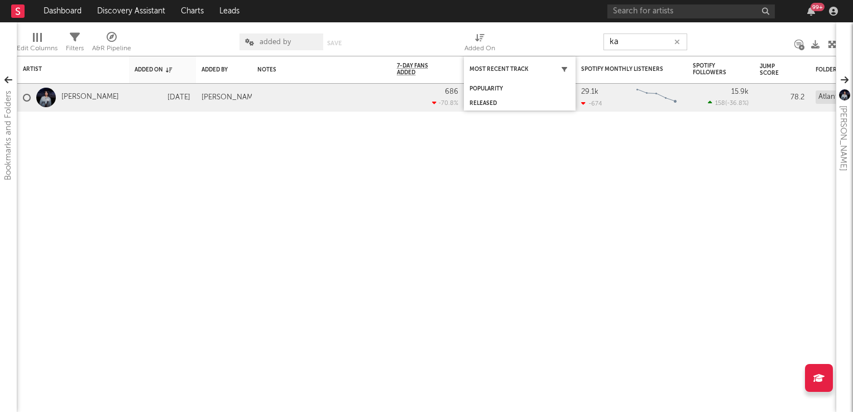
type input "k"
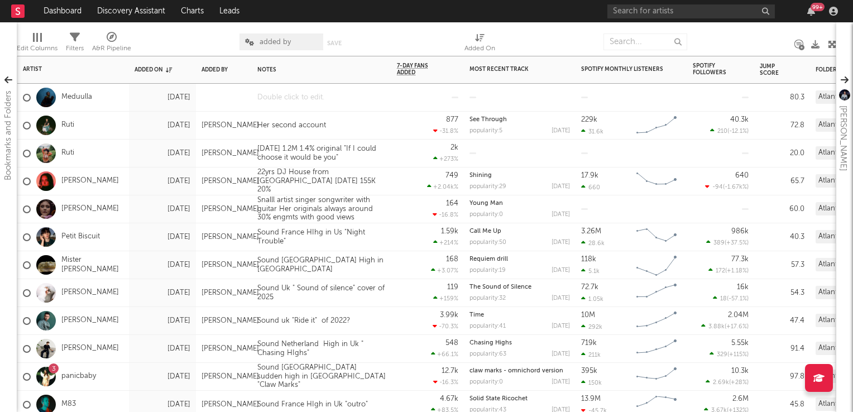
click at [296, 99] on div at bounding box center [322, 97] width 140 height 27
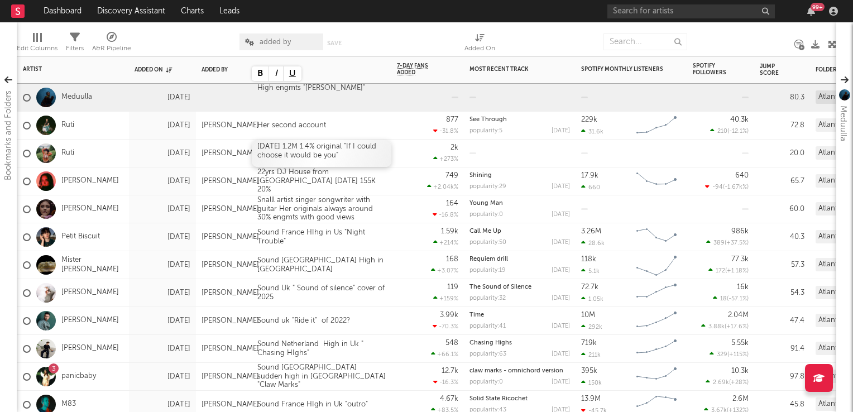
click at [389, 162] on div "[DATE] 1.2M 1.4% original "If I could choose it would be you"" at bounding box center [322, 153] width 140 height 27
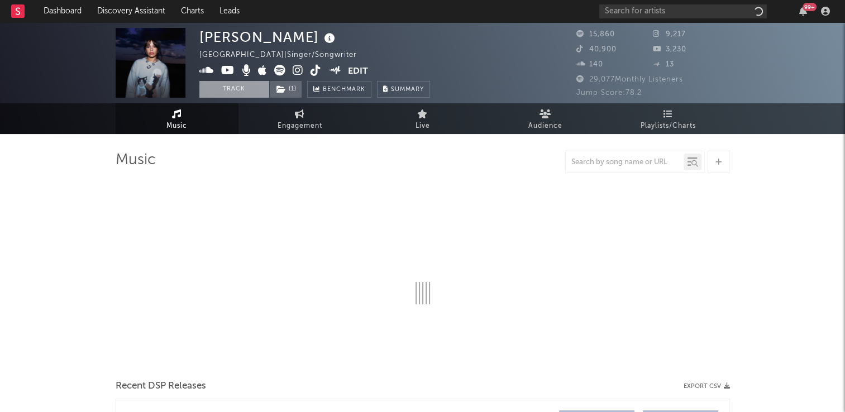
select select "1w"
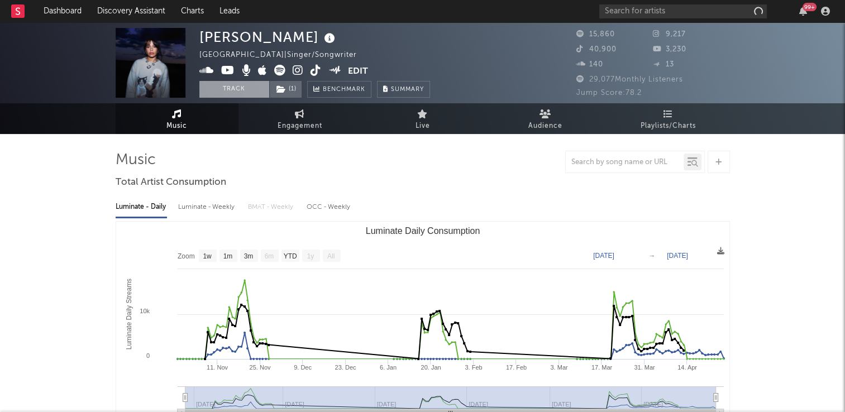
click at [223, 85] on button "Track" at bounding box center [234, 89] width 70 height 17
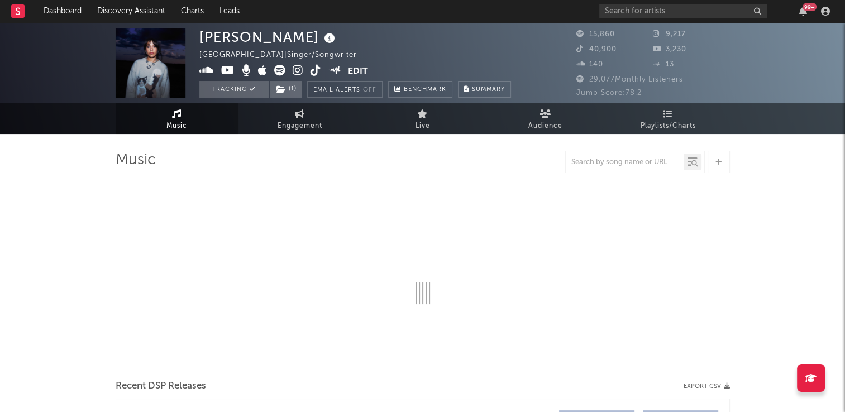
select select "1w"
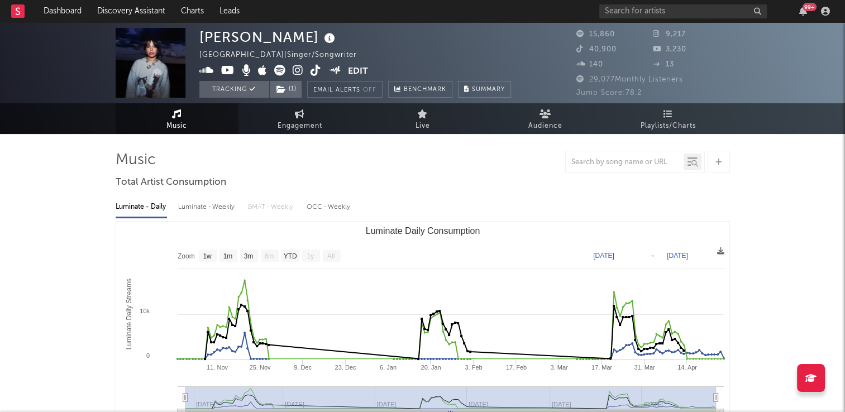
click at [322, 41] on icon at bounding box center [330, 39] width 16 height 16
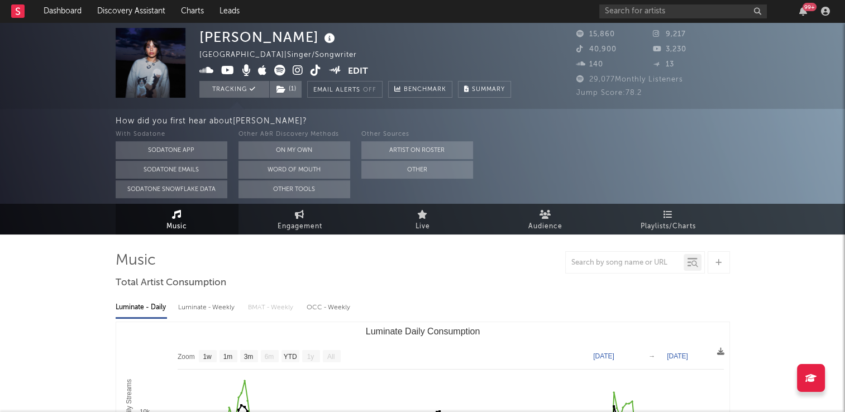
click at [362, 41] on div "Kayla Grace United Kingdom | Singer/Songwriter Edit Tracking ( 1 ) Email Alerts…" at bounding box center [355, 63] width 312 height 70
click at [386, 174] on button "Other" at bounding box center [417, 170] width 112 height 18
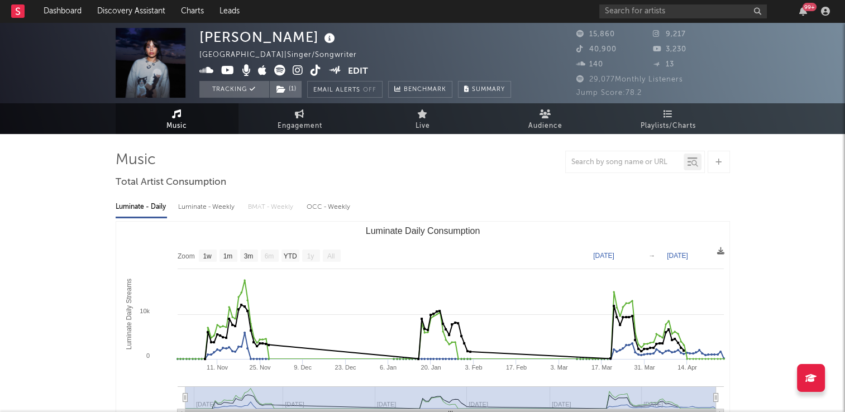
click at [315, 73] on icon at bounding box center [315, 70] width 11 height 11
drag, startPoint x: 194, startPoint y: 124, endPoint x: 256, endPoint y: 220, distance: 114.3
click at [194, 124] on link "Music" at bounding box center [177, 118] width 123 height 31
click at [191, 127] on link "Music" at bounding box center [177, 118] width 123 height 31
click at [183, 126] on span "Music" at bounding box center [176, 125] width 21 height 13
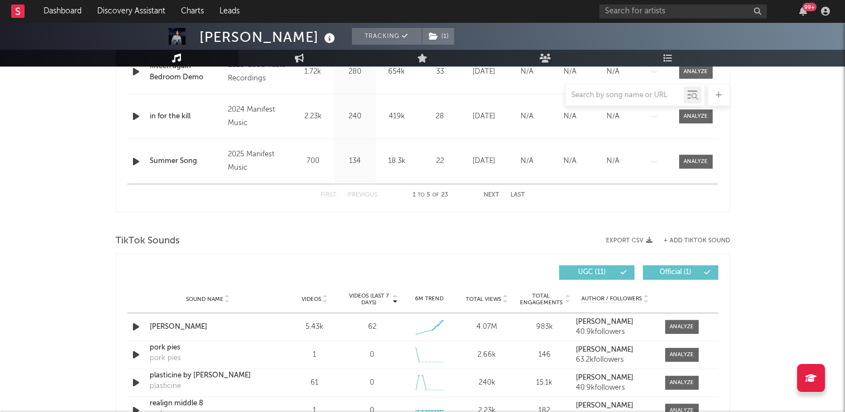
scroll to position [614, 0]
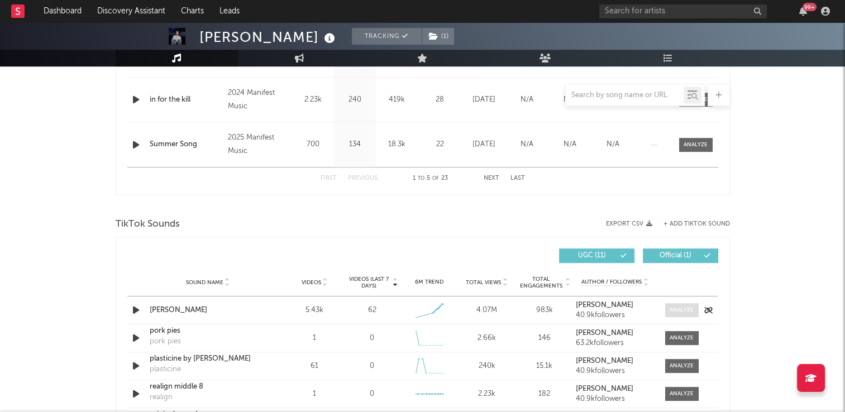
click at [681, 310] on div at bounding box center [681, 310] width 24 height 8
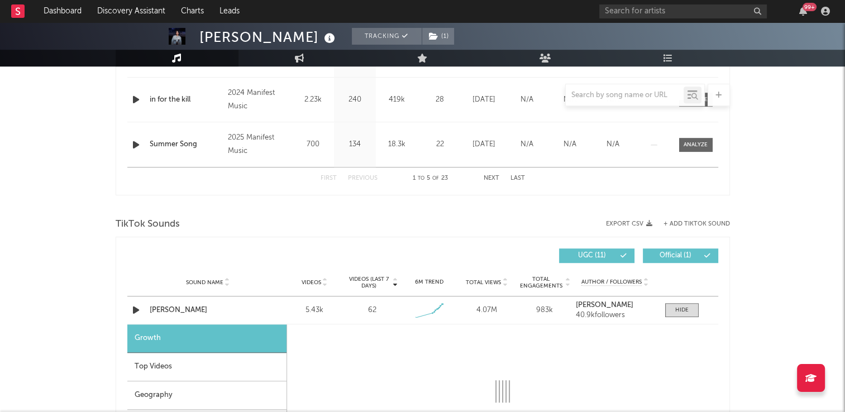
select select "1w"
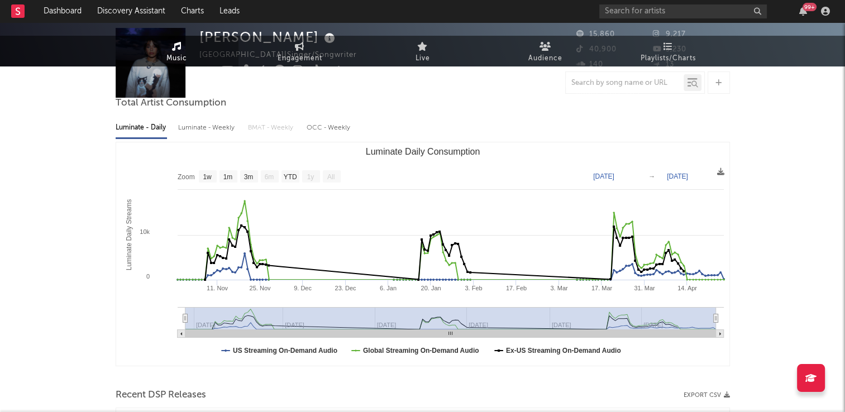
scroll to position [0, 0]
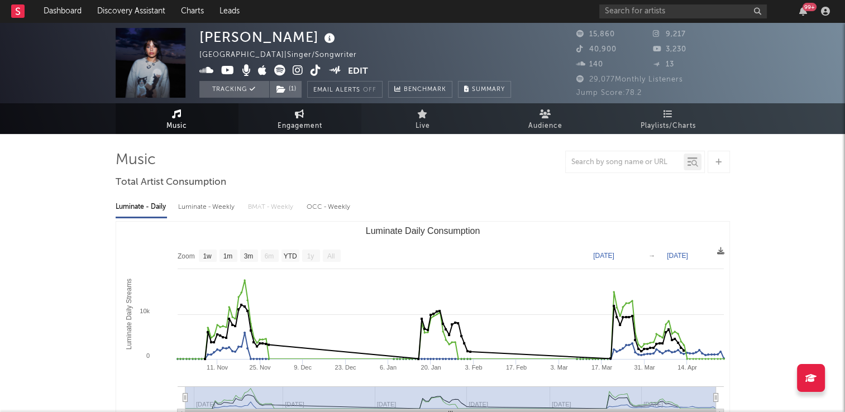
click at [316, 121] on span "Engagement" at bounding box center [299, 125] width 45 height 13
select select "1w"
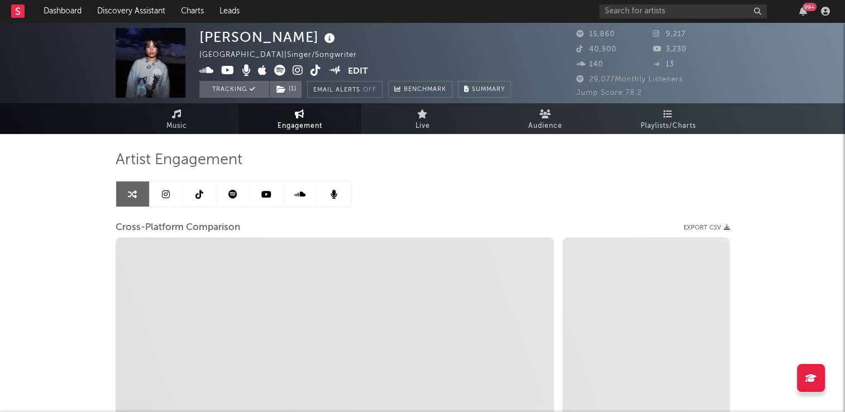
click at [198, 191] on icon at bounding box center [199, 194] width 8 height 9
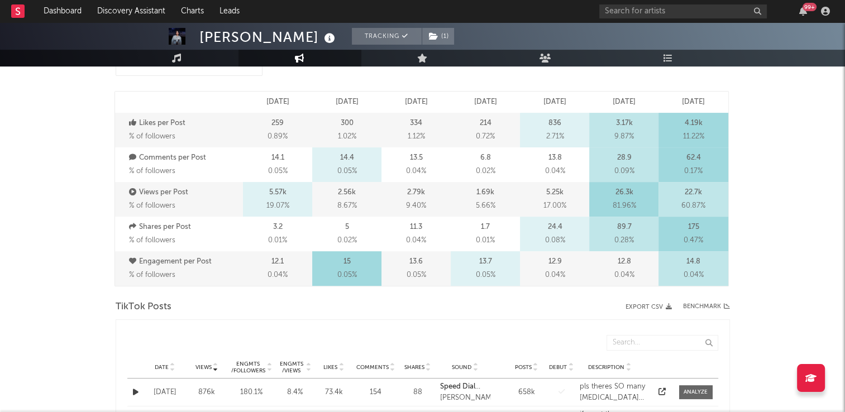
scroll to position [447, 0]
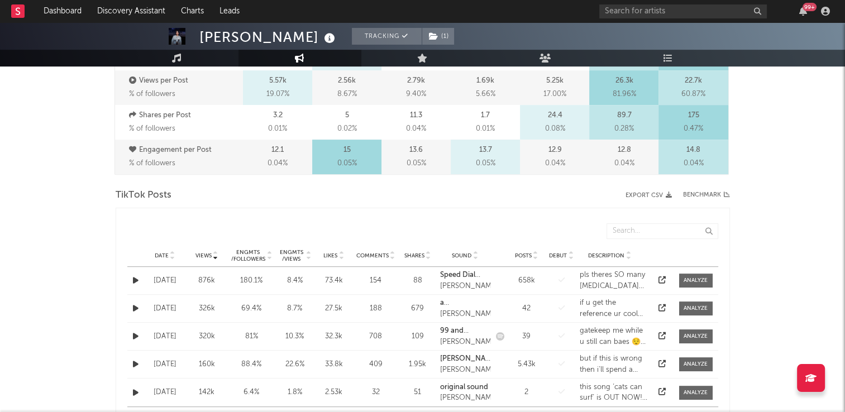
select select "6m"
click at [174, 251] on icon at bounding box center [173, 253] width 6 height 4
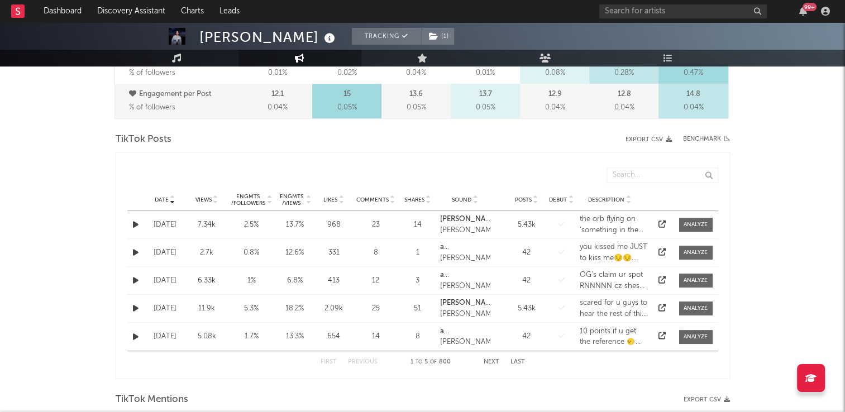
click at [489, 359] on button "Next" at bounding box center [491, 362] width 16 height 6
click at [486, 361] on button "Next" at bounding box center [491, 362] width 16 height 6
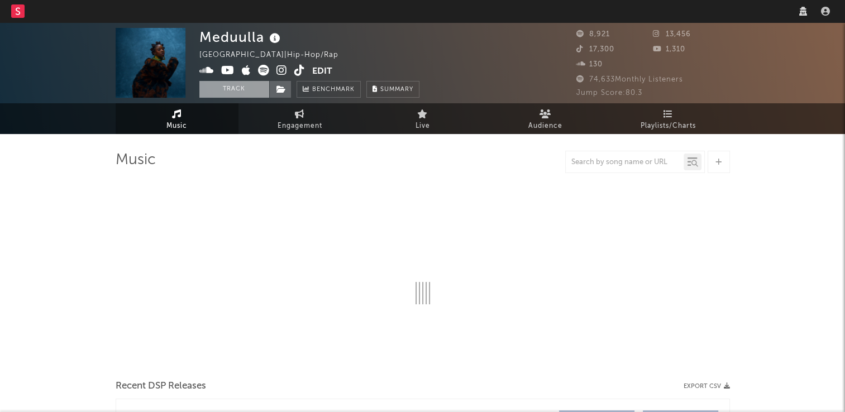
select select "1w"
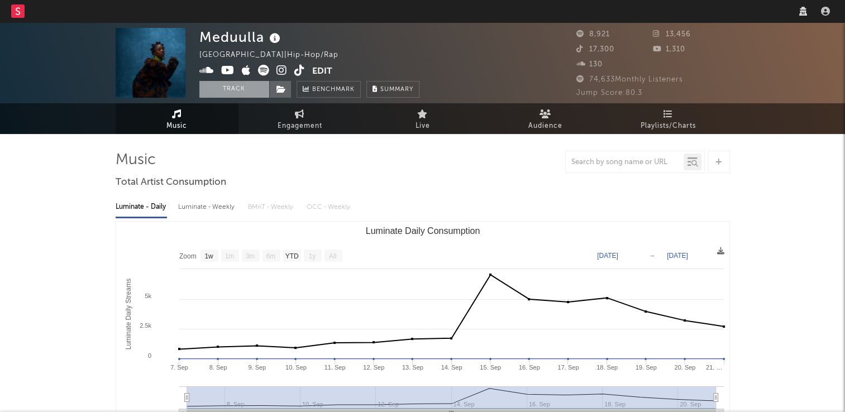
click at [235, 86] on button "Track" at bounding box center [234, 89] width 70 height 17
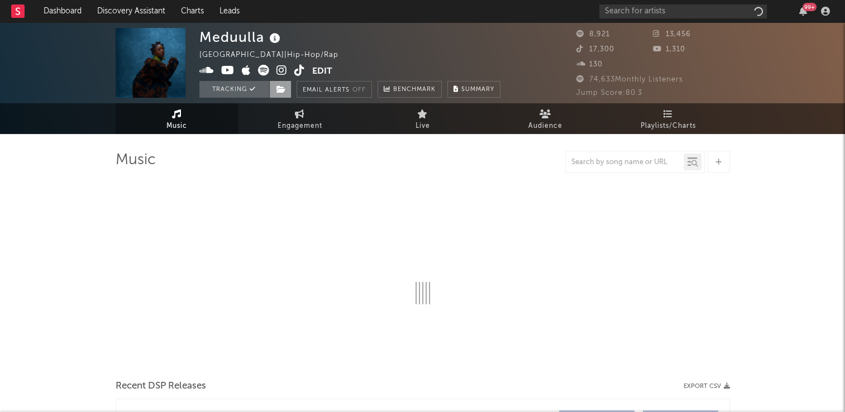
click at [277, 92] on icon at bounding box center [280, 89] width 9 height 8
select select "1w"
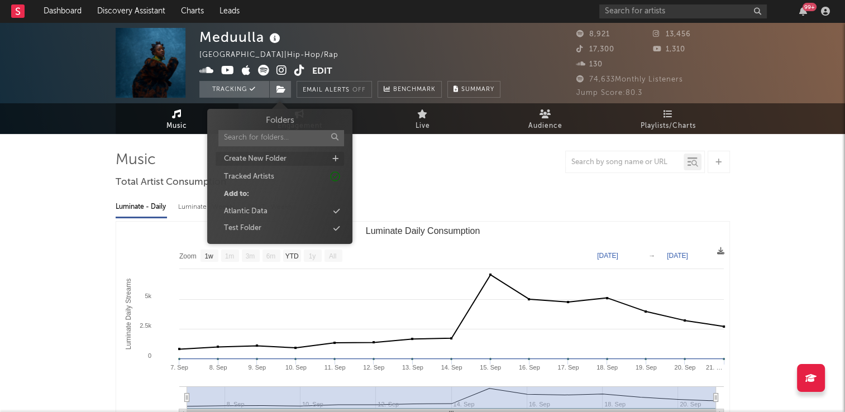
select select "1w"
click at [262, 211] on div "Atlantic Data" at bounding box center [246, 211] width 44 height 11
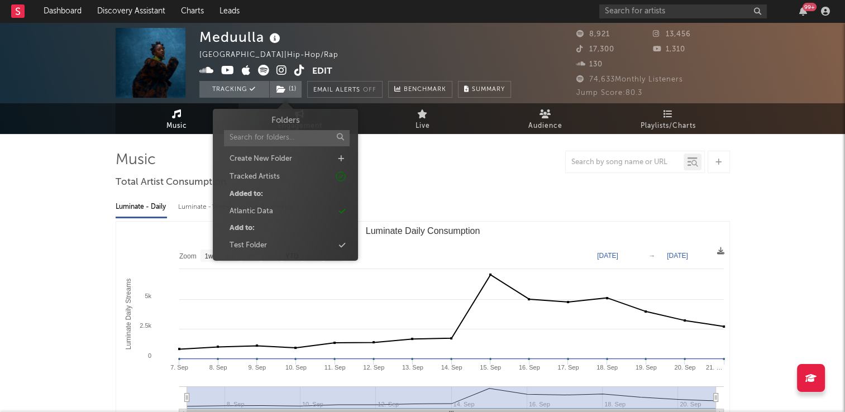
click at [430, 58] on div "Meduulla [GEOGRAPHIC_DATA] | Hip-Hop/Rap Edit Tracking ( 1 ) Email Alerts Off B…" at bounding box center [355, 63] width 312 height 70
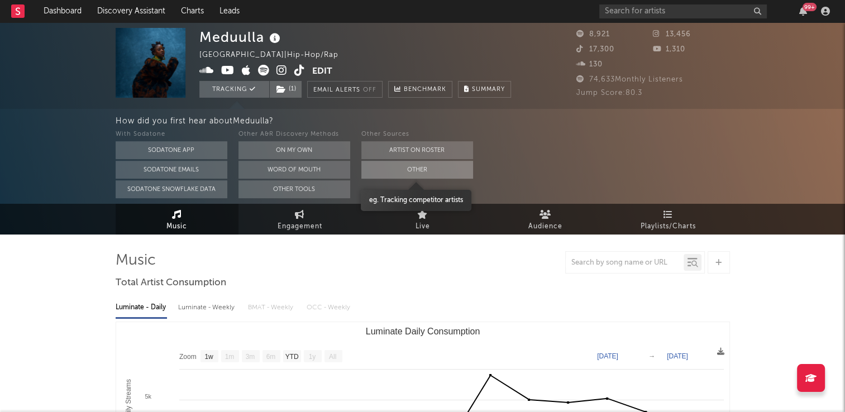
click at [390, 174] on button "Other" at bounding box center [417, 170] width 112 height 18
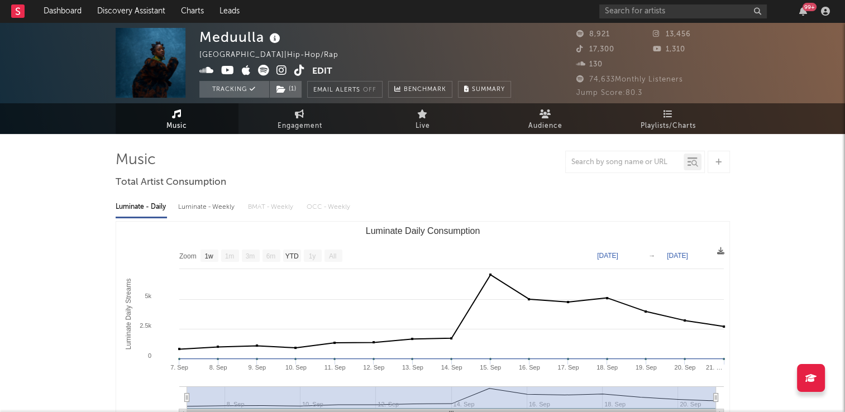
click at [297, 72] on icon at bounding box center [299, 70] width 11 height 11
click at [185, 125] on span "Music" at bounding box center [176, 125] width 21 height 13
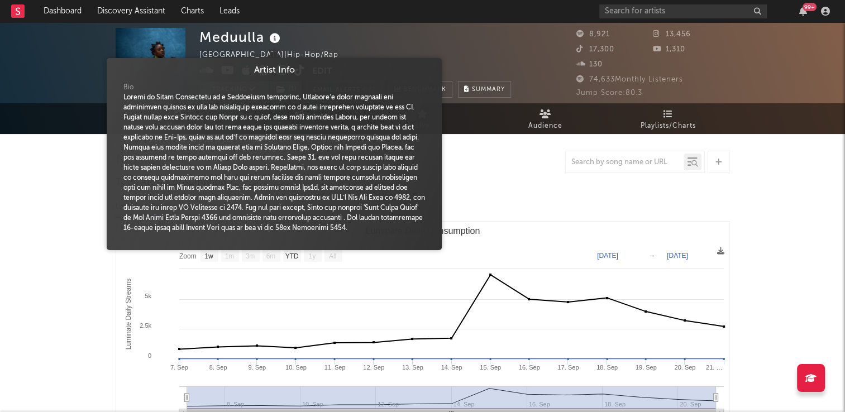
click at [277, 41] on icon at bounding box center [275, 39] width 16 height 16
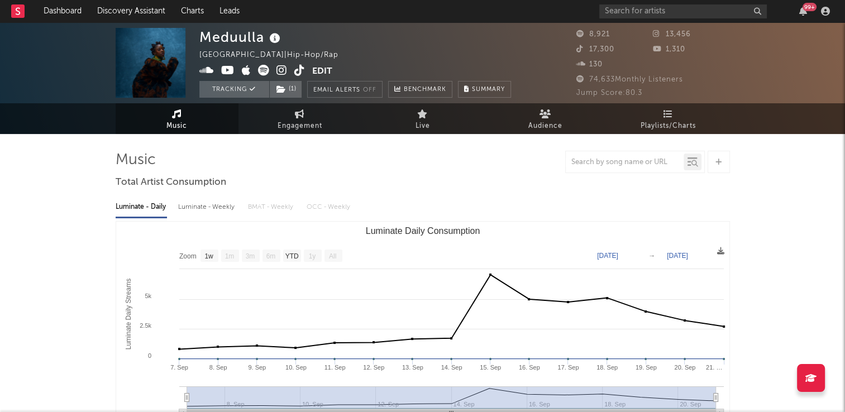
click at [334, 41] on div "Meduulla United Kingdom | Hip-Hop/Rap Edit Tracking ( 1 ) Email Alerts Off Benc…" at bounding box center [355, 63] width 312 height 70
click at [312, 117] on link "Engagement" at bounding box center [299, 118] width 123 height 31
select select "1w"
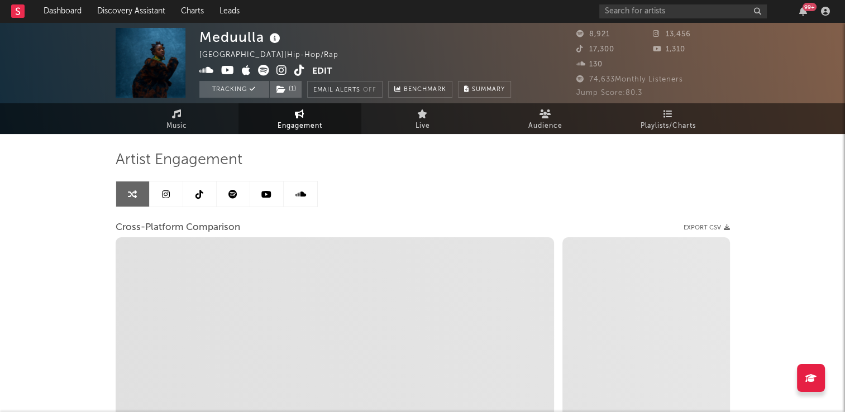
click at [197, 198] on icon at bounding box center [199, 194] width 8 height 9
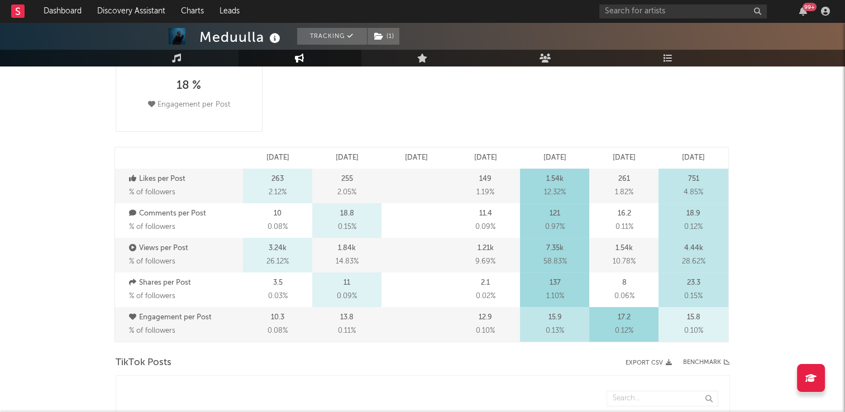
select select "6m"
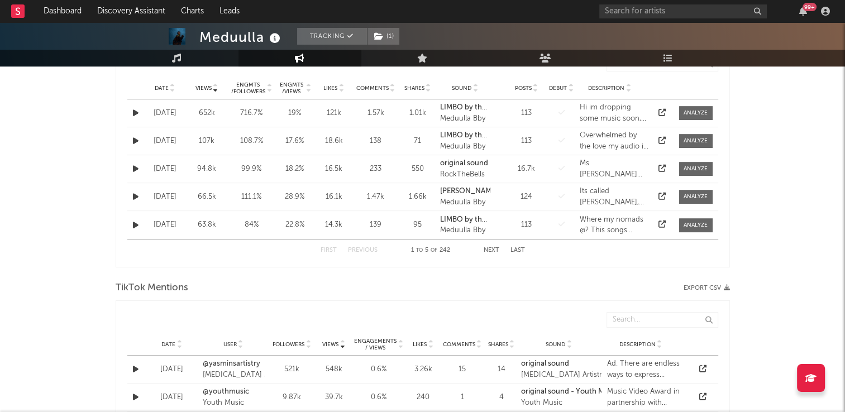
scroll to position [502, 0]
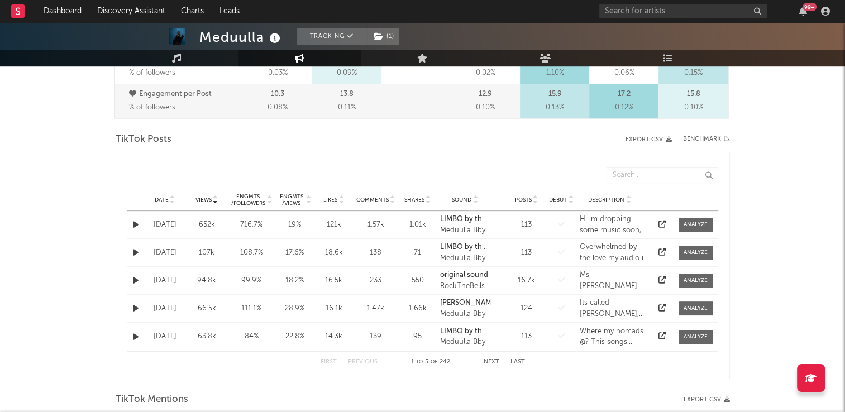
click at [173, 197] on icon at bounding box center [173, 197] width 6 height 4
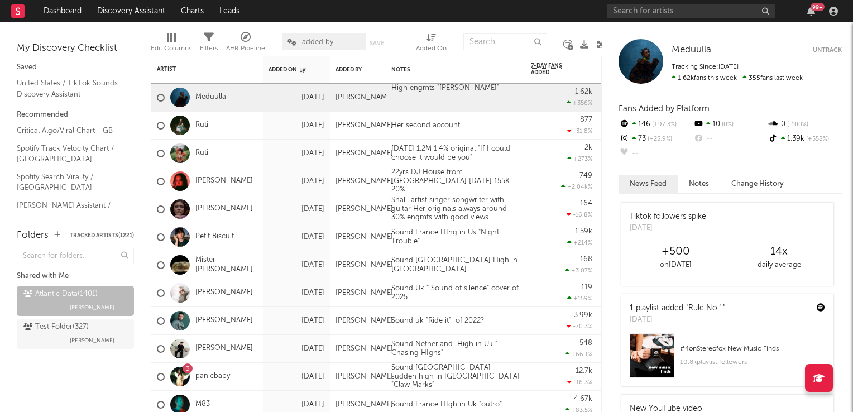
click at [598, 45] on icon at bounding box center [601, 44] width 8 height 8
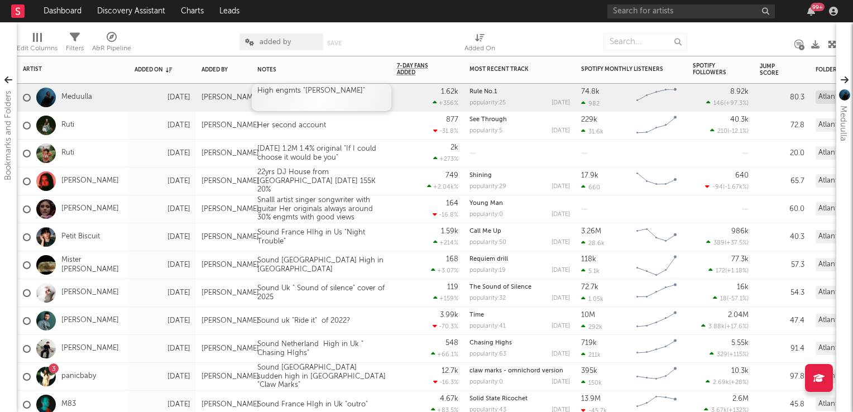
click at [372, 92] on div "High engmts "[PERSON_NAME]"" at bounding box center [322, 97] width 140 height 27
click at [361, 99] on div "High engmts "[PERSON_NAME]" Originally from [GEOGRAPHIC_DATA], lives in [GEOGRA…" at bounding box center [322, 104] width 140 height 40
click at [416, 175] on div "749 +2.04k %" at bounding box center [427, 180] width 61 height 27
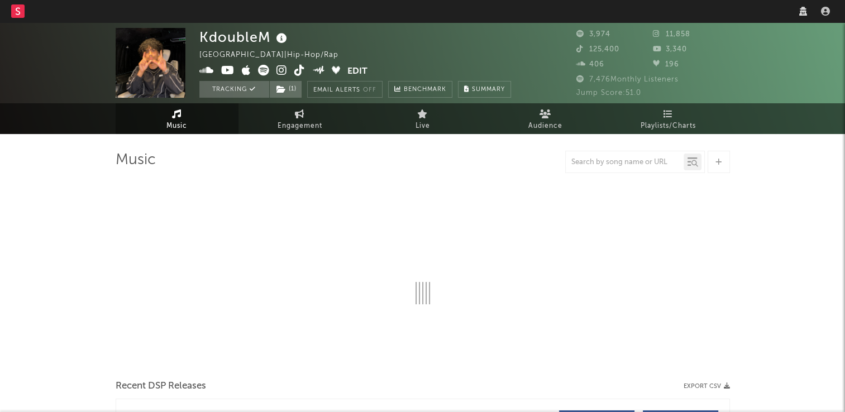
select select "1w"
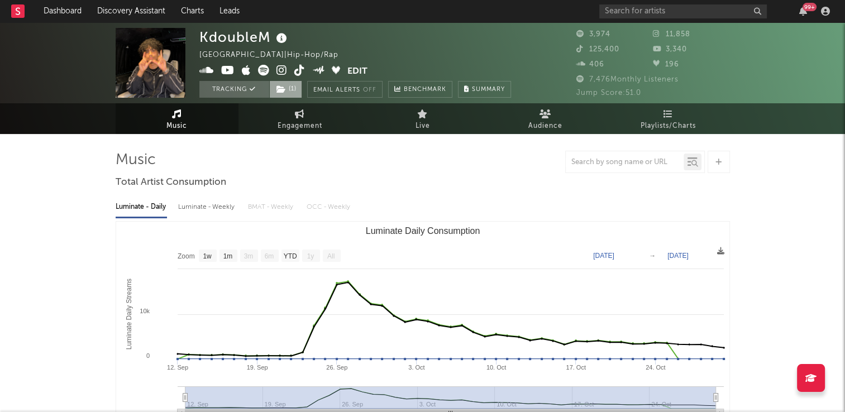
click at [286, 90] on span "( 1 )" at bounding box center [285, 89] width 33 height 17
click at [299, 75] on icon at bounding box center [299, 70] width 11 height 11
click at [322, 118] on link "Engagement" at bounding box center [299, 118] width 123 height 31
select select "1w"
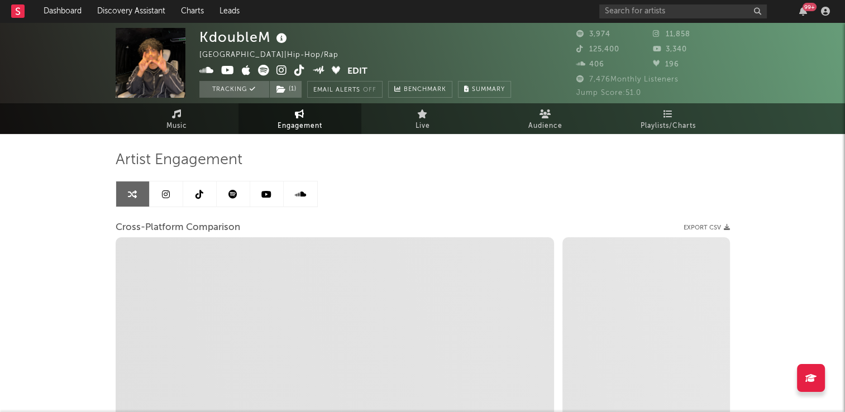
click at [199, 200] on link at bounding box center [199, 193] width 33 height 25
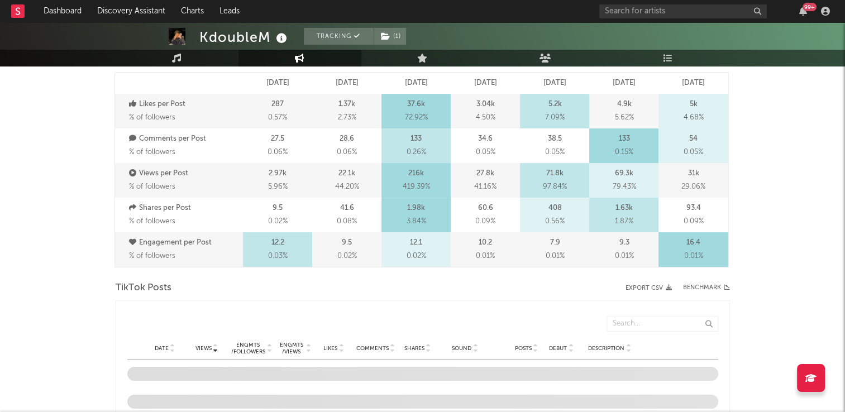
scroll to position [391, 0]
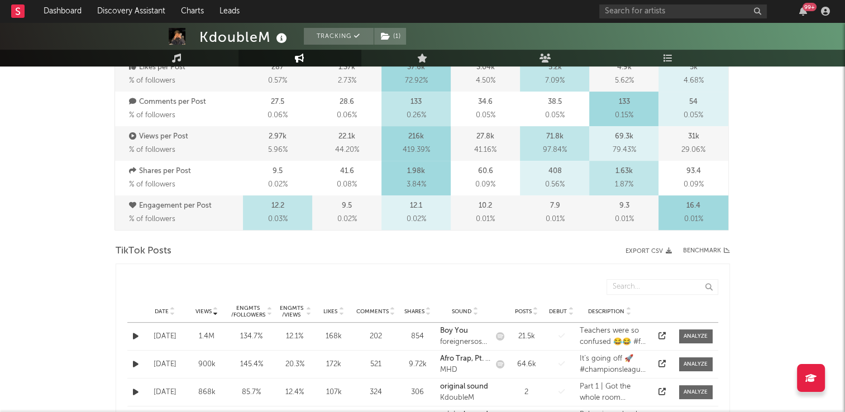
select select "6m"
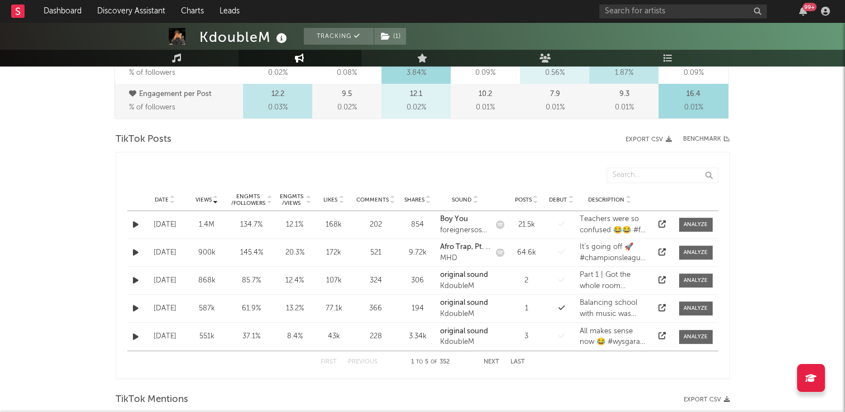
click at [173, 197] on icon at bounding box center [173, 197] width 6 height 4
click at [136, 281] on icon "button" at bounding box center [136, 280] width 6 height 7
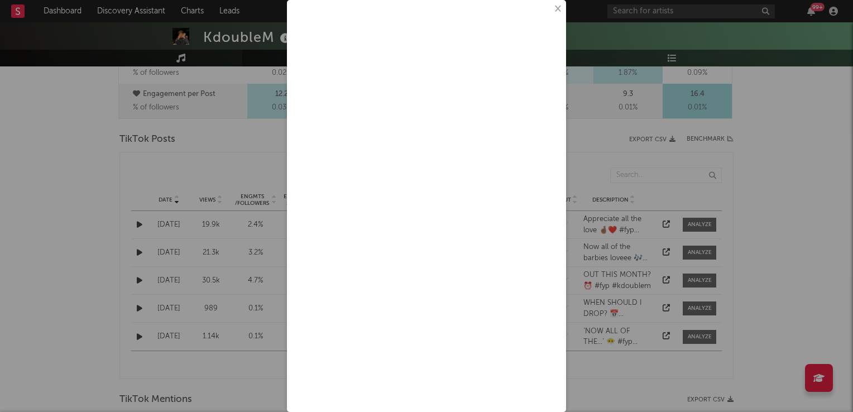
click at [551, 12] on button "×" at bounding box center [557, 9] width 12 height 12
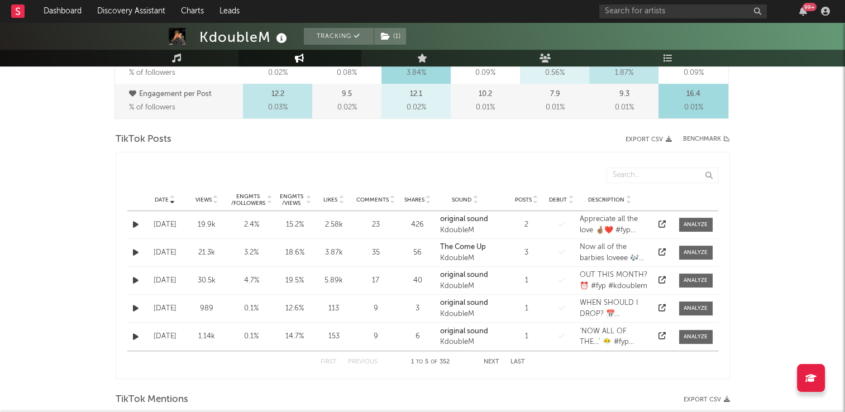
click at [135, 251] on icon "button" at bounding box center [136, 252] width 6 height 7
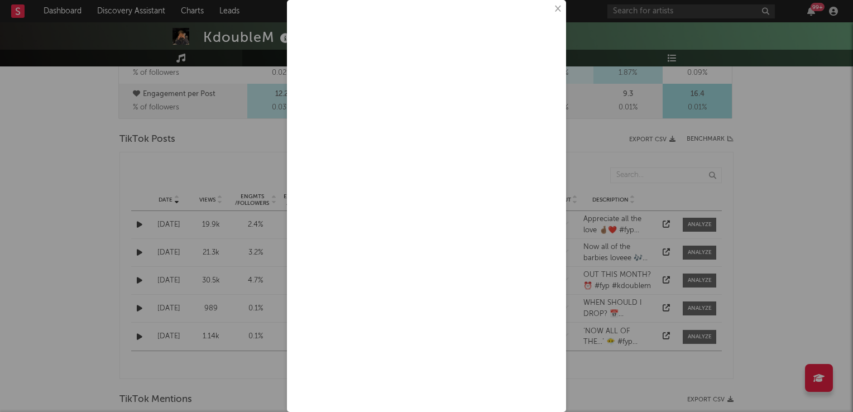
click at [551, 9] on button "×" at bounding box center [557, 9] width 12 height 12
